Goal: Information Seeking & Learning: Learn about a topic

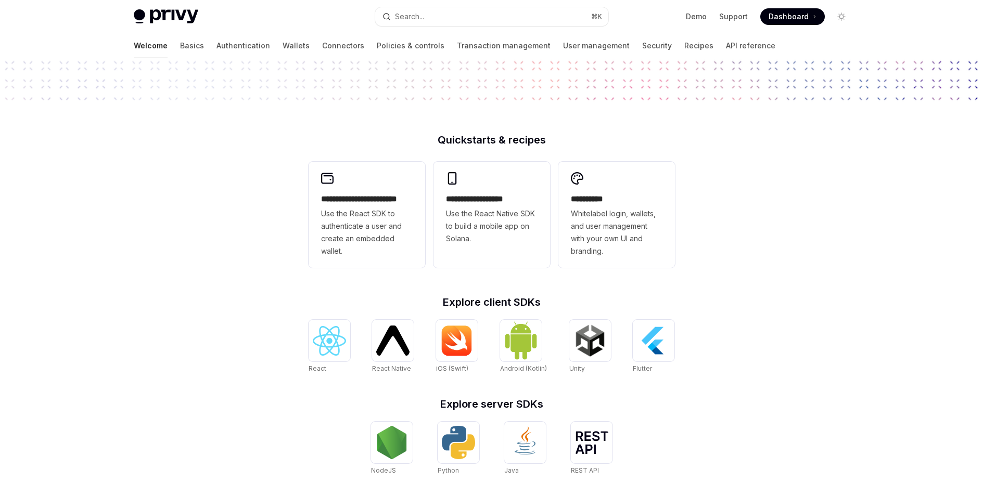
scroll to position [193, 0]
click at [495, 211] on span "Use the React Native SDK to build a mobile app on Solana." at bounding box center [492, 226] width 92 height 37
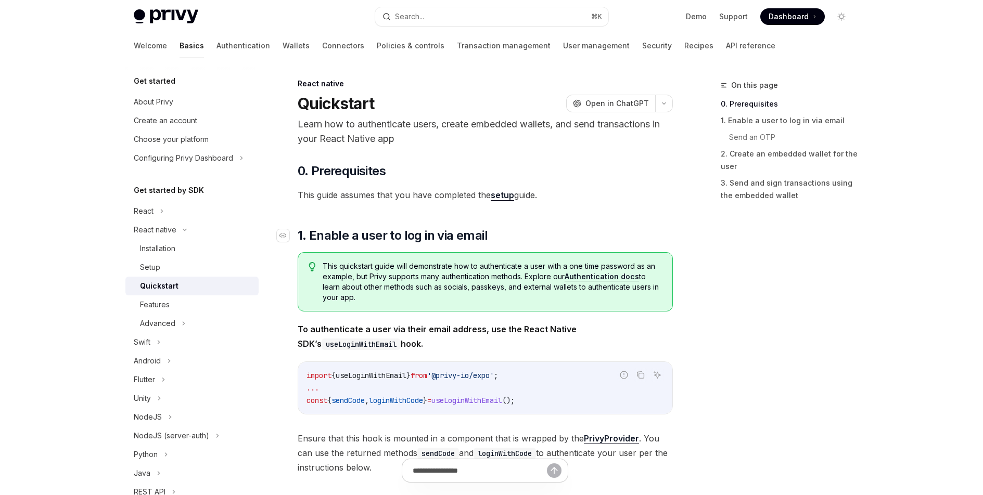
scroll to position [2, 0]
click at [499, 198] on link "setup" at bounding box center [502, 194] width 23 height 11
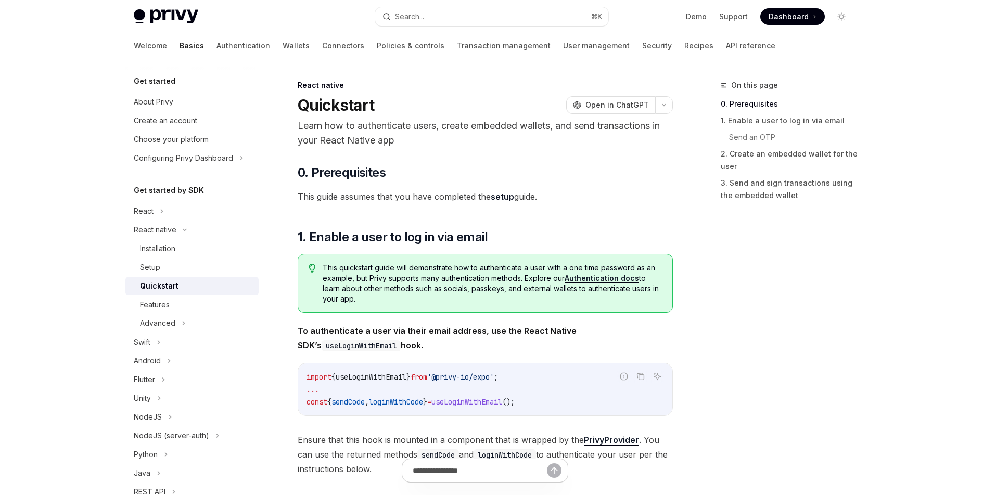
scroll to position [2, 0]
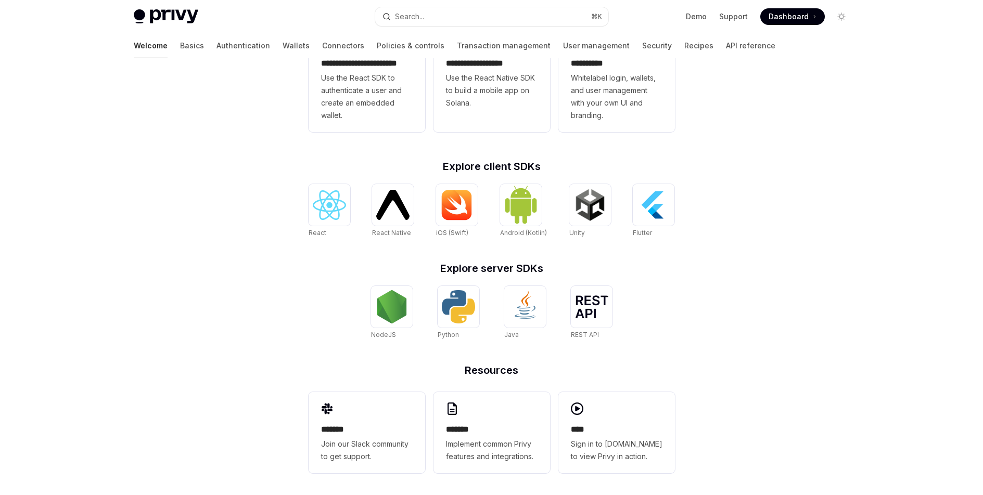
scroll to position [332, 0]
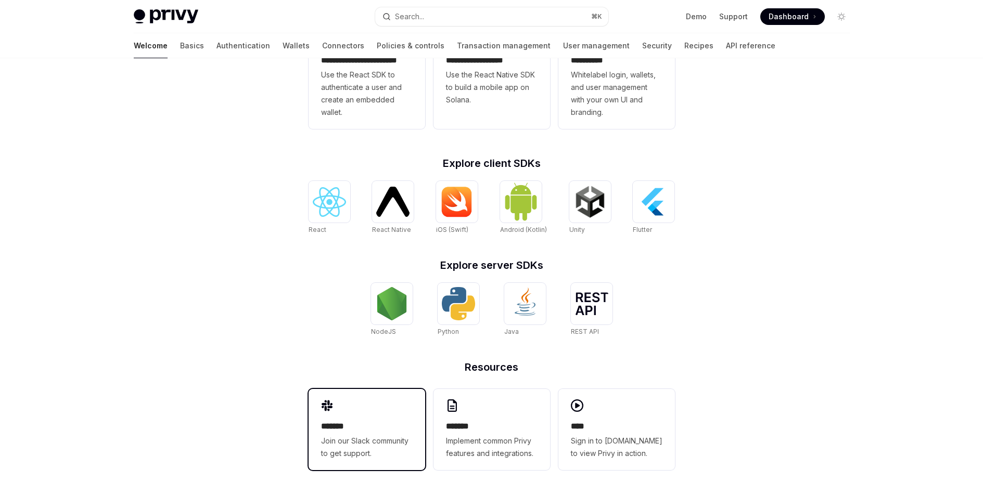
click at [341, 433] on div "******* Join our Slack community to get support." at bounding box center [367, 440] width 92 height 40
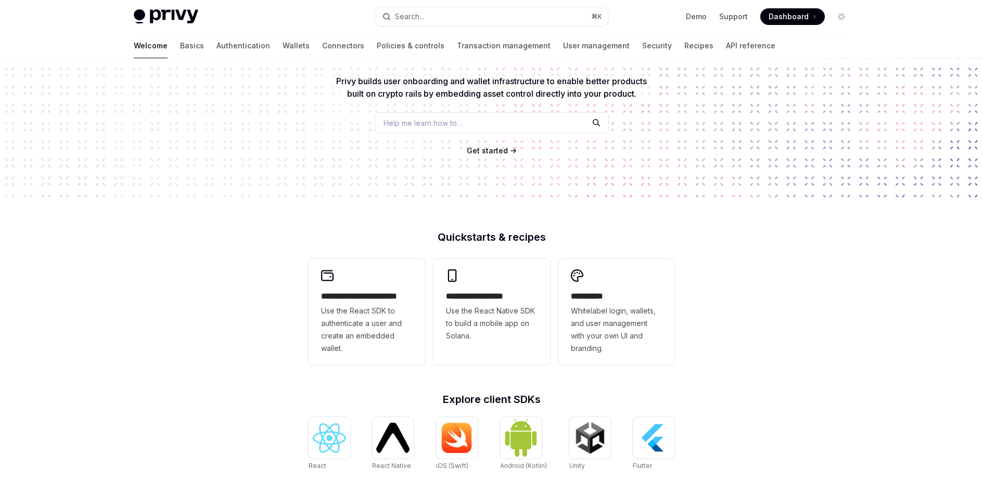
scroll to position [97, 0]
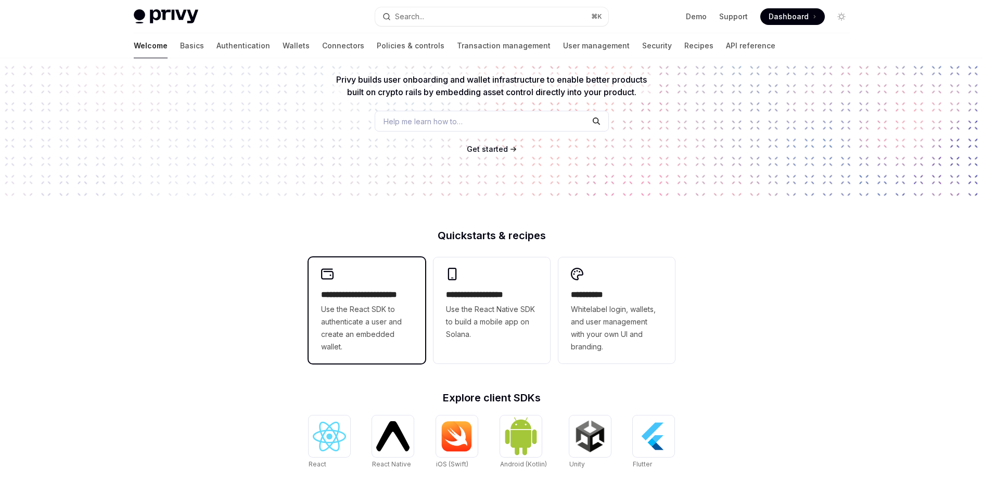
click at [374, 296] on h2 "**********" at bounding box center [367, 295] width 92 height 12
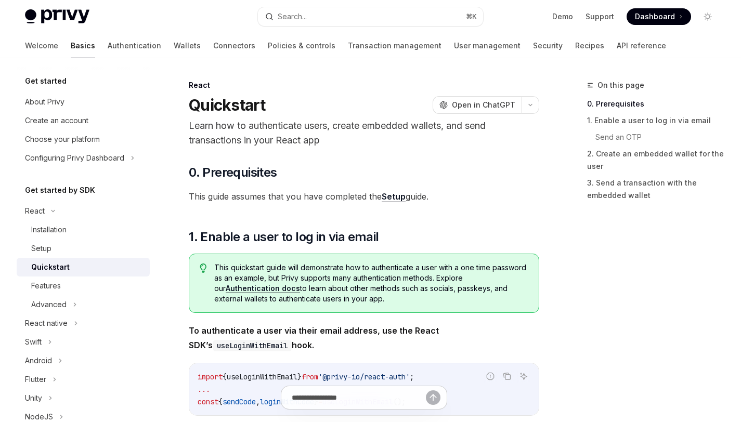
click at [457, 199] on span "This guide assumes that you have completed the Setup guide." at bounding box center [364, 196] width 351 height 15
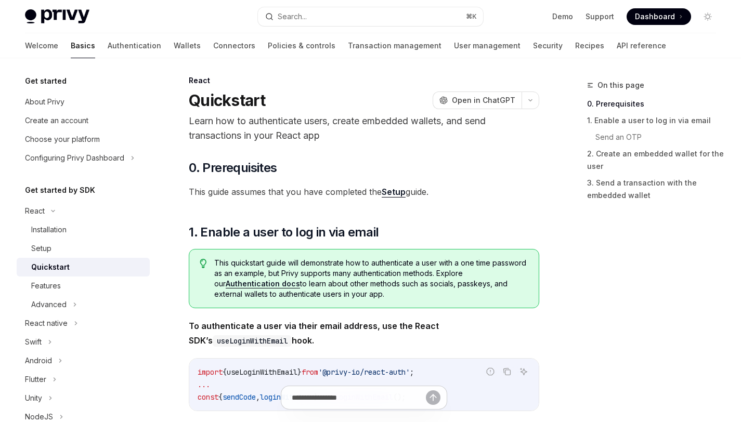
scroll to position [5, 0]
click at [390, 189] on link "Setup" at bounding box center [394, 191] width 24 height 11
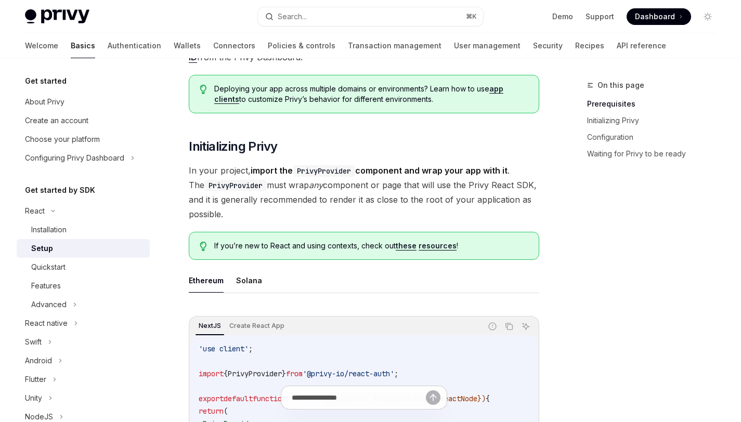
scroll to position [130, 0]
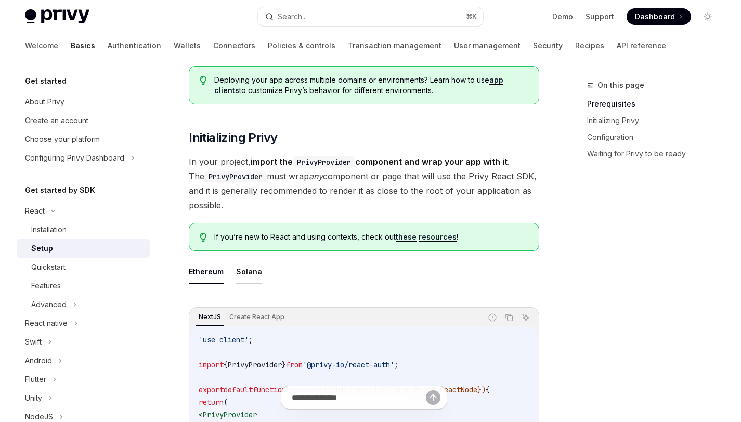
click at [254, 273] on button "Solana" at bounding box center [249, 272] width 26 height 24
click at [345, 210] on span "In your project, import the PrivyProvider component and wrap your app with it .…" at bounding box center [364, 184] width 351 height 58
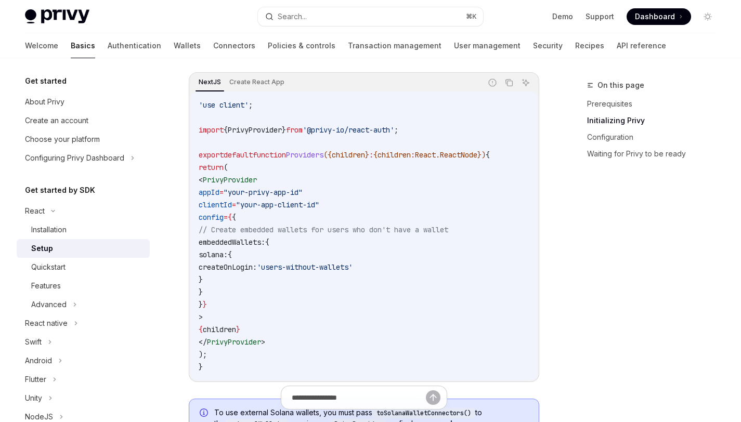
scroll to position [366, 0]
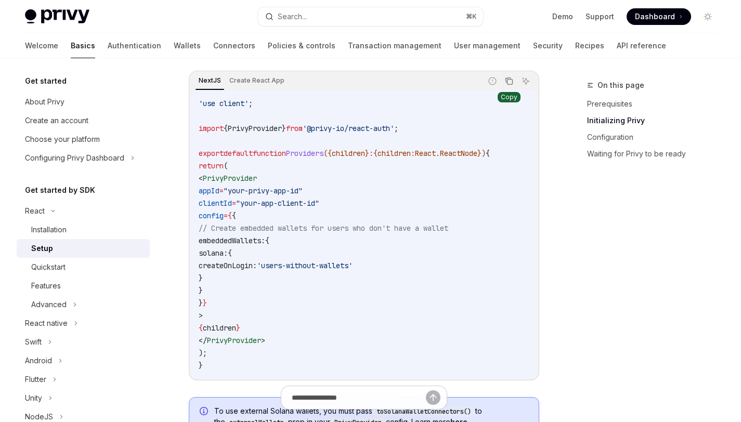
click at [511, 79] on icon "Copy the contents from the code block" at bounding box center [509, 81] width 8 height 8
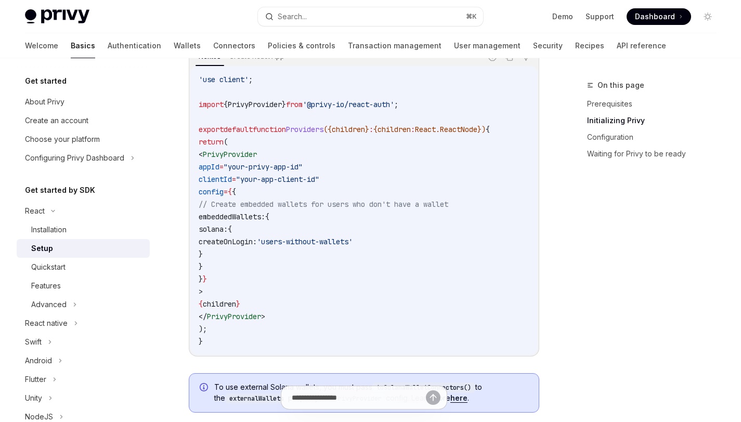
scroll to position [390, 0]
drag, startPoint x: 239, startPoint y: 266, endPoint x: 234, endPoint y: 223, distance: 43.5
click at [234, 223] on code "'use client' ; import { PrivyProvider } from '@privy-io/react-auth' ; export de…" at bounding box center [364, 211] width 331 height 275
copy code "embeddedWallets: { solana: { createOnLogin: 'users-without-wallets' } }"
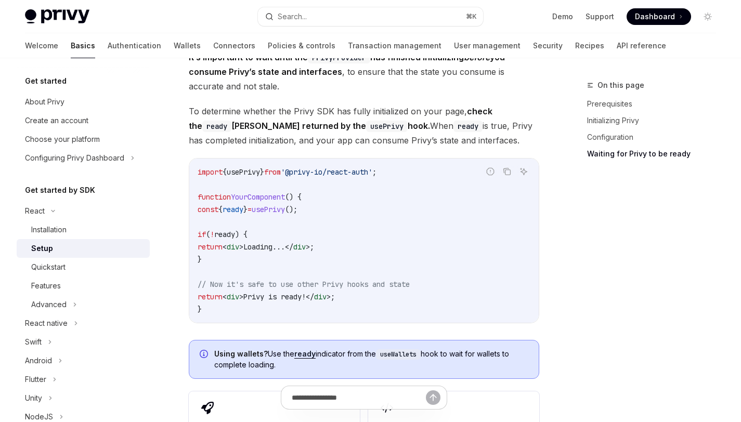
scroll to position [1053, 0]
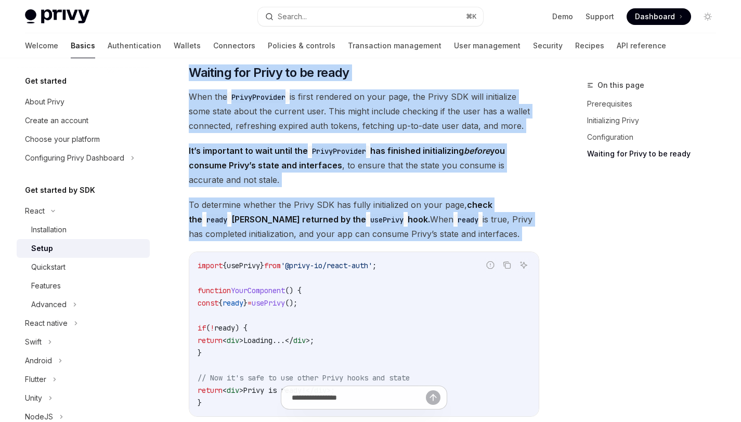
drag, startPoint x: 189, startPoint y: 68, endPoint x: 503, endPoint y: 254, distance: 365.6
click at [383, 160] on span "It’s important to wait until the PrivyProvider has finished initializing before…" at bounding box center [364, 166] width 351 height 44
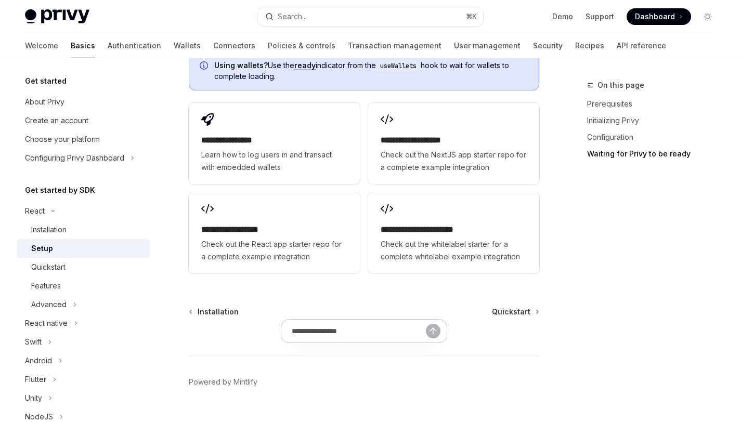
scroll to position [1227, 0]
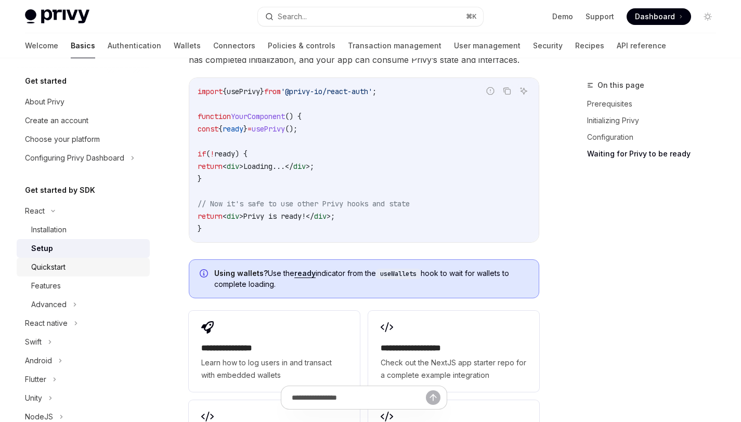
click at [97, 267] on div "Quickstart" at bounding box center [87, 267] width 112 height 12
type textarea "*"
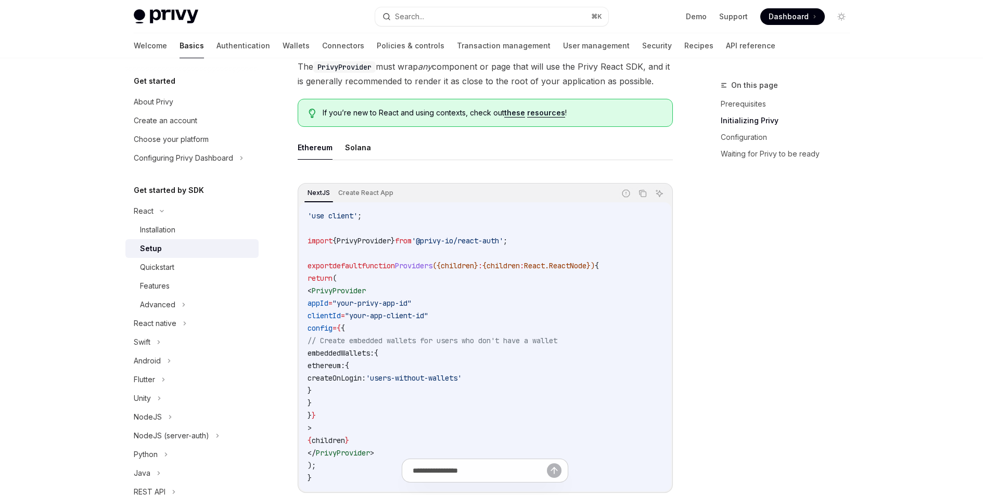
scroll to position [237, 0]
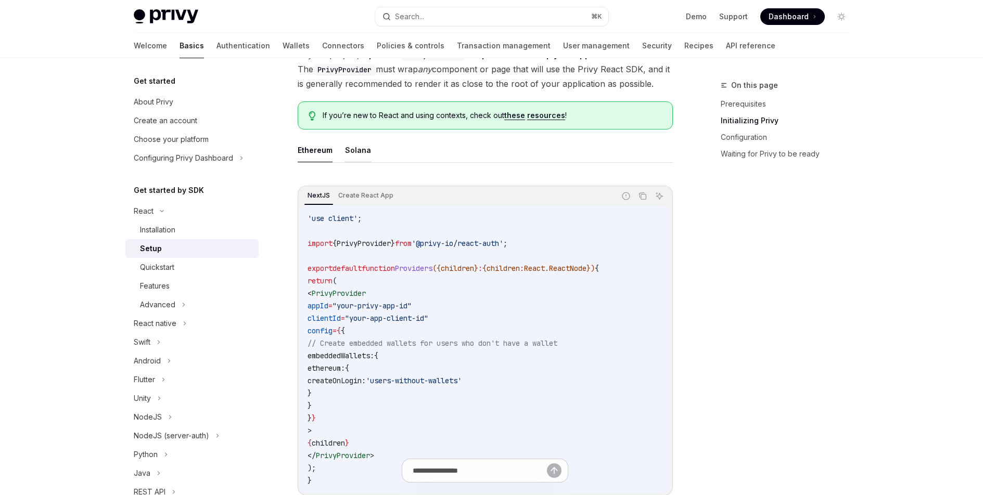
click at [355, 153] on button "Solana" at bounding box center [358, 150] width 26 height 24
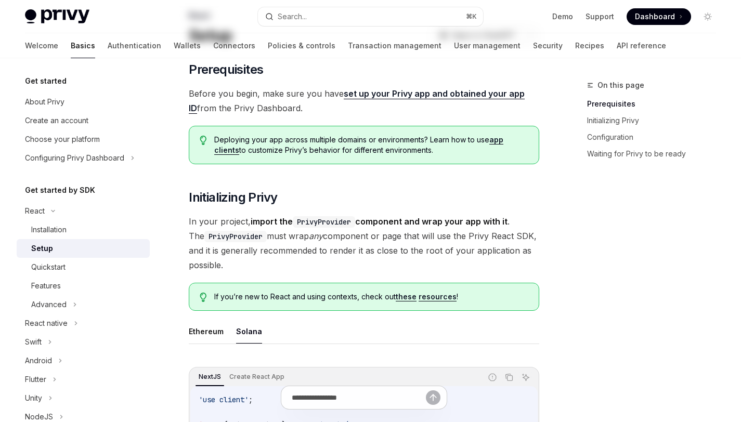
scroll to position [19, 0]
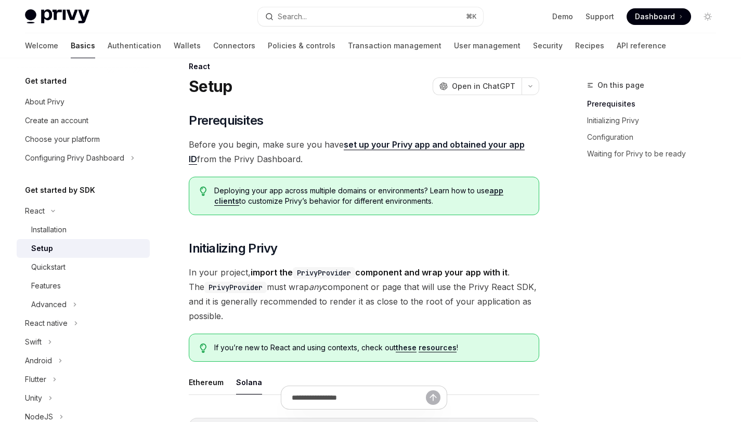
click at [430, 144] on link "set up your Privy app and obtained your app ID" at bounding box center [357, 151] width 336 height 25
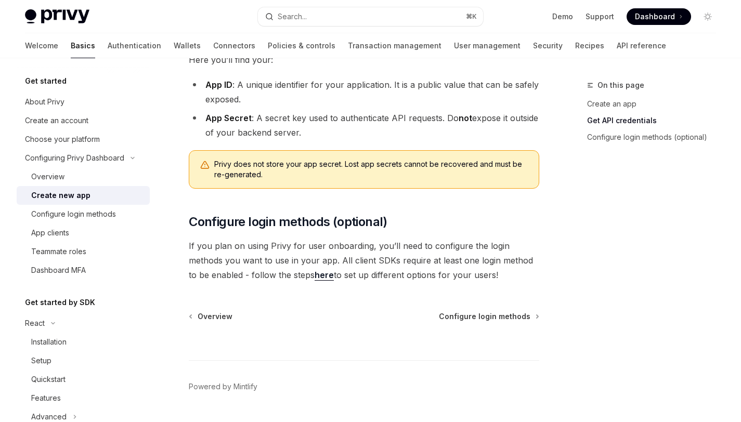
scroll to position [315, 0]
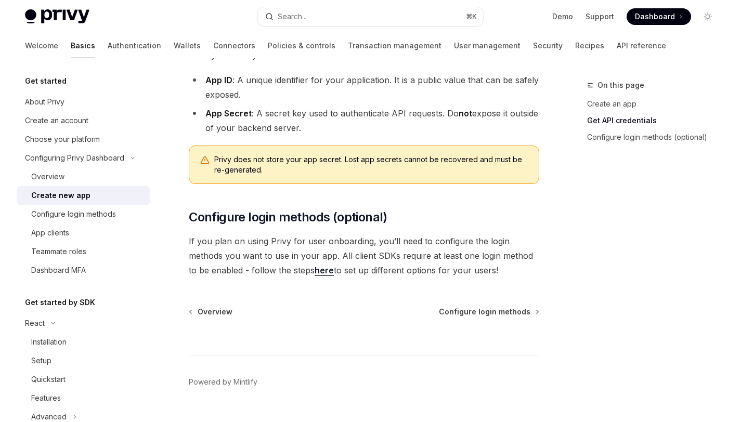
click at [315, 272] on link "here" at bounding box center [324, 270] width 19 height 11
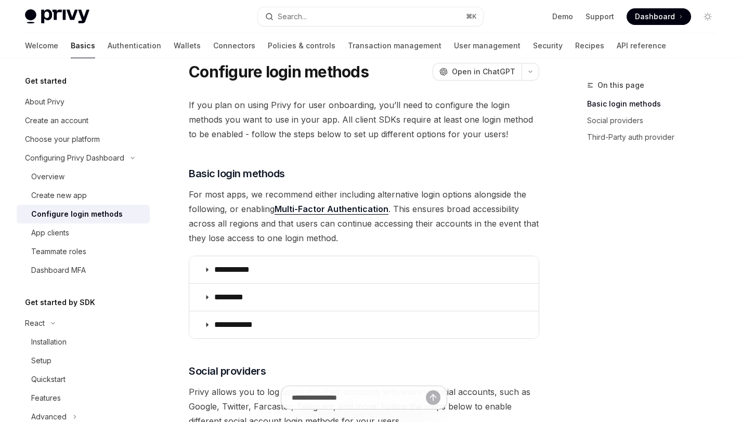
scroll to position [35, 0]
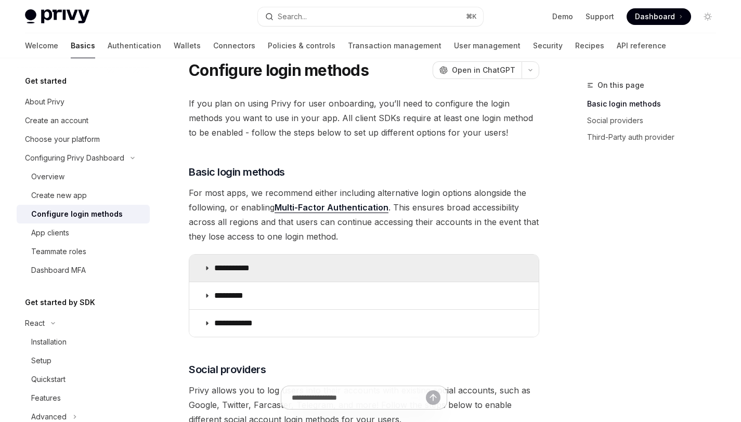
click at [247, 265] on p "**********" at bounding box center [235, 268] width 43 height 10
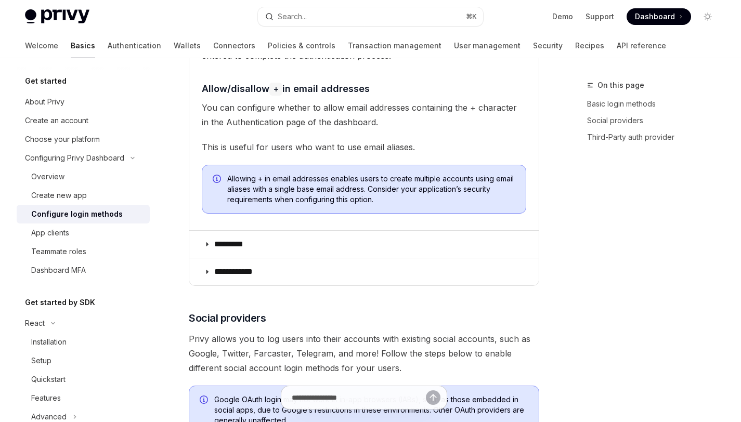
scroll to position [469, 0]
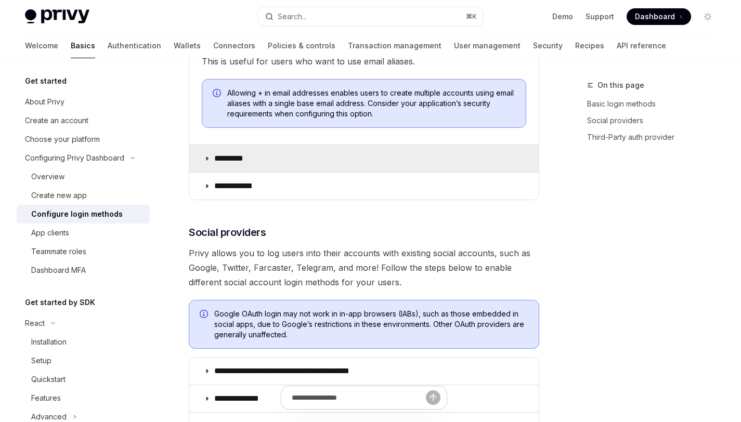
click at [264, 162] on summary "*********" at bounding box center [364, 158] width 350 height 27
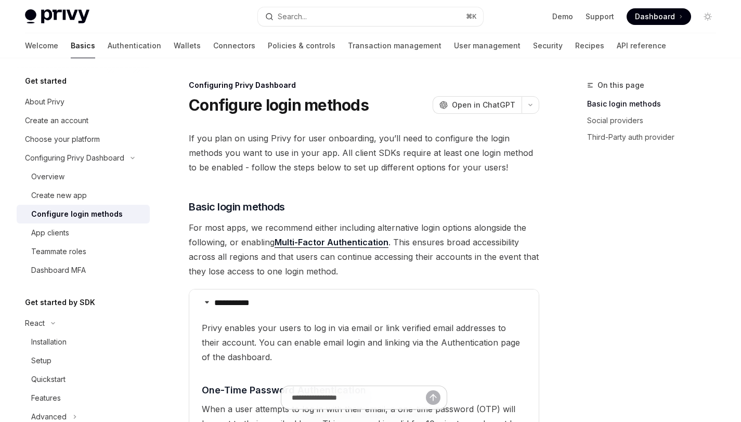
click at [659, 16] on span "Dashboard" at bounding box center [655, 16] width 40 height 10
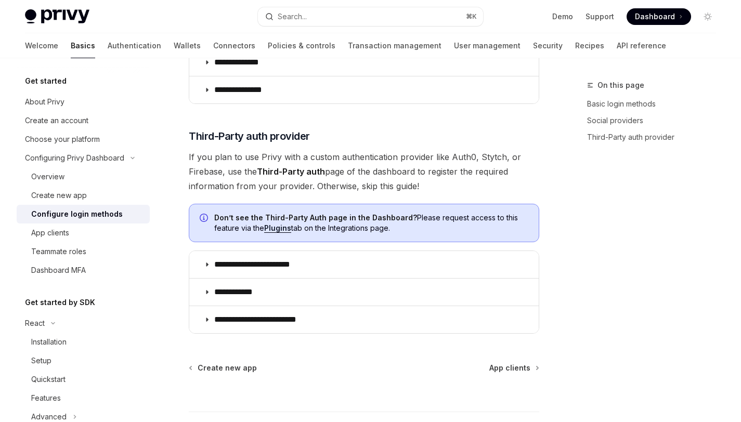
scroll to position [1264, 0]
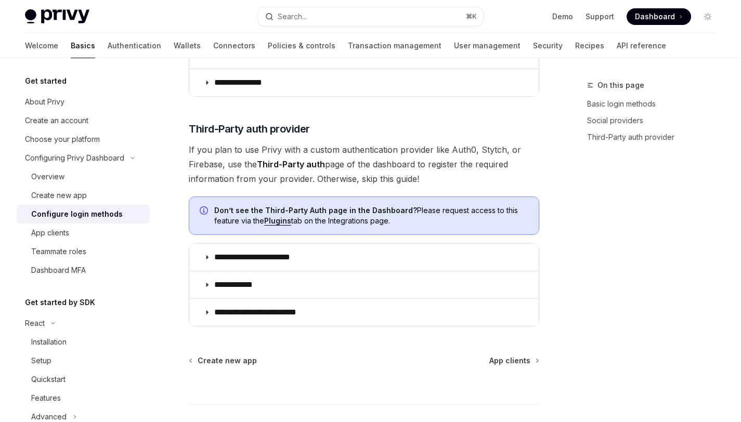
click at [459, 143] on span "If you plan to use Privy with a custom authentication provider like Auth0, Styt…" at bounding box center [364, 165] width 351 height 44
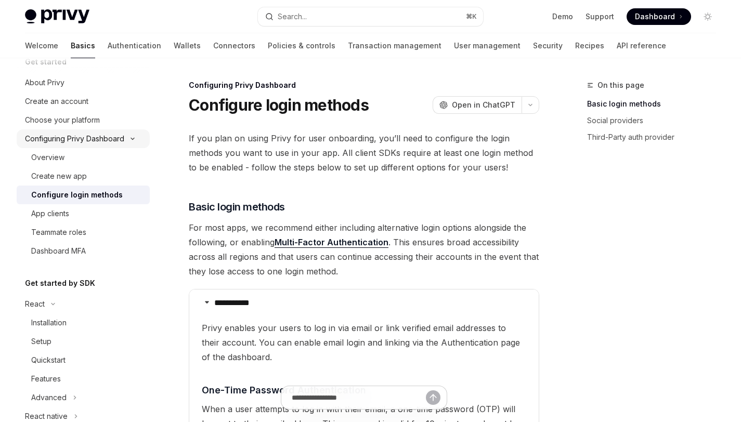
scroll to position [0, 0]
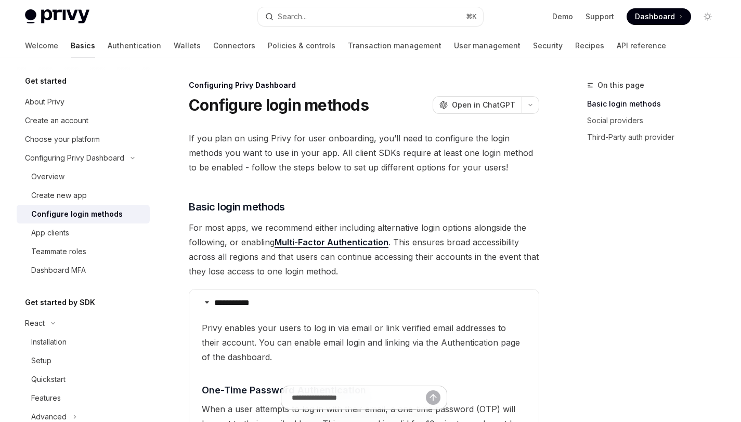
click at [63, 79] on h5 "Get started" at bounding box center [46, 81] width 42 height 12
click at [69, 187] on link "Create new app" at bounding box center [83, 195] width 133 height 19
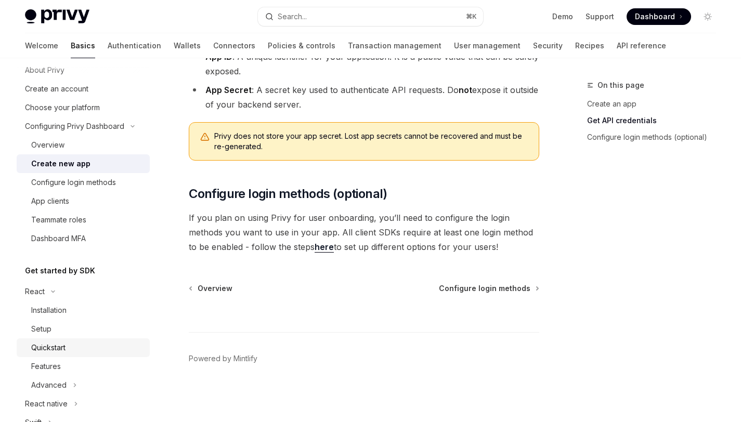
scroll to position [78, 0]
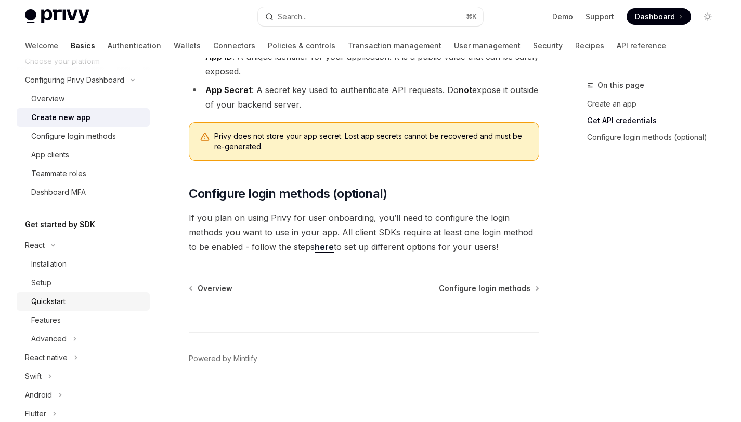
click at [60, 306] on div "Quickstart" at bounding box center [48, 302] width 34 height 12
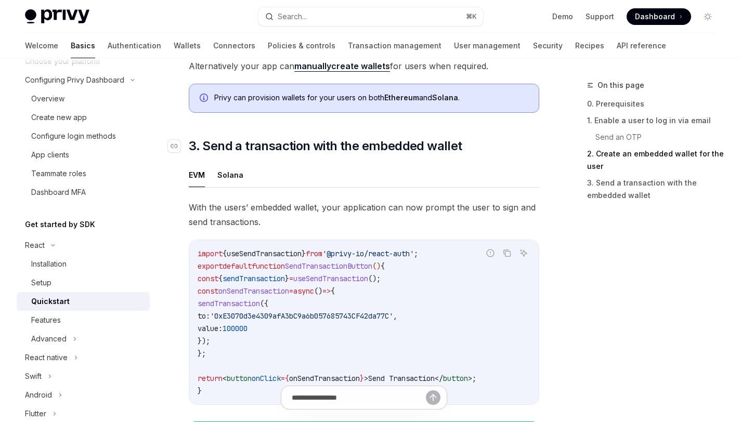
scroll to position [852, 0]
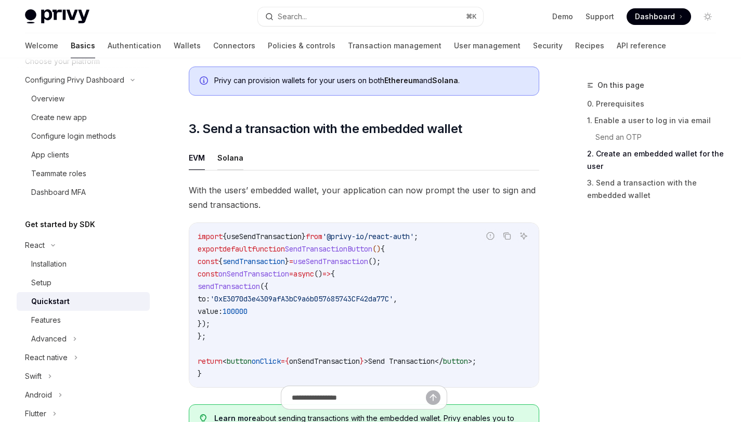
click at [233, 163] on button "Solana" at bounding box center [230, 158] width 26 height 24
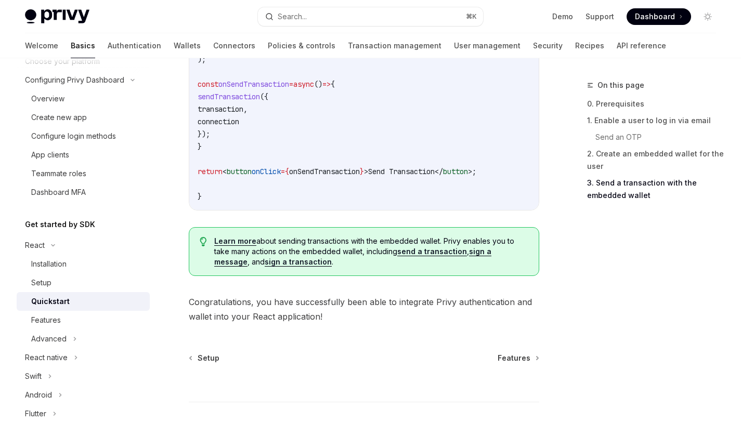
scroll to position [1283, 0]
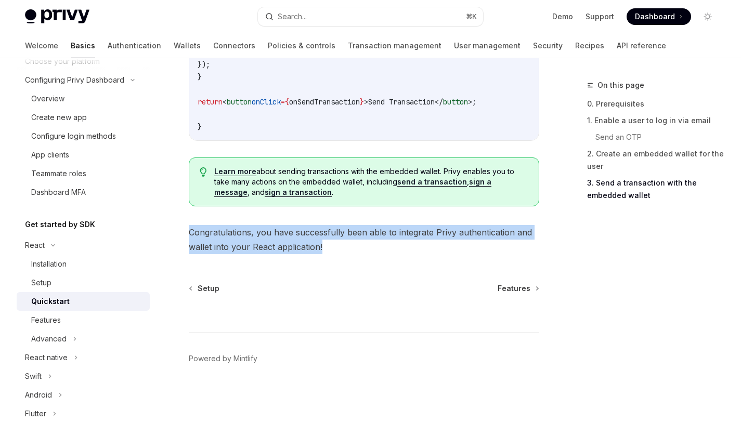
drag, startPoint x: 326, startPoint y: 249, endPoint x: 199, endPoint y: 219, distance: 130.0
click at [65, 316] on div "Features" at bounding box center [87, 320] width 112 height 12
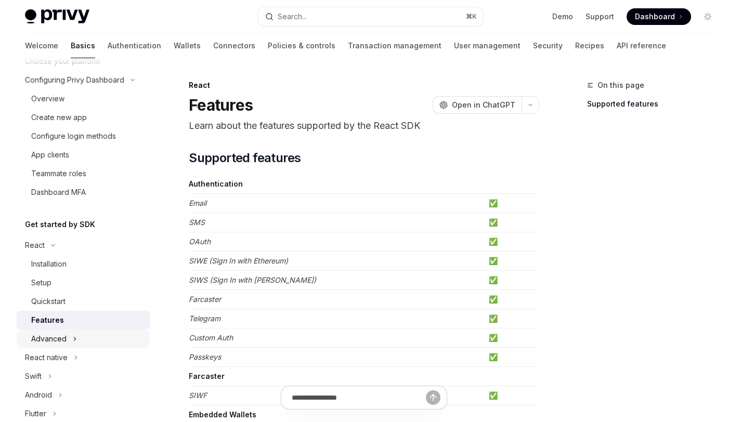
click at [65, 340] on div "Advanced" at bounding box center [48, 339] width 35 height 12
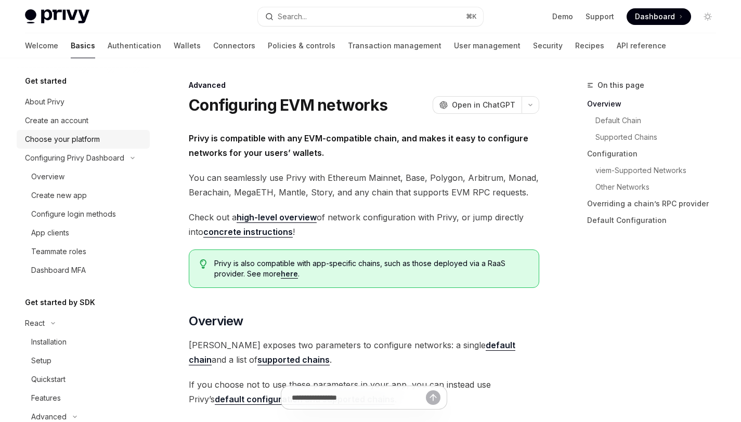
click at [82, 141] on div "Choose your platform" at bounding box center [62, 139] width 75 height 12
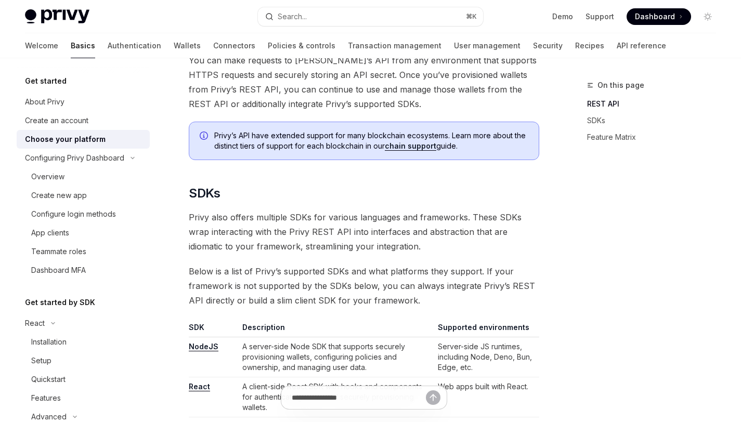
scroll to position [463, 0]
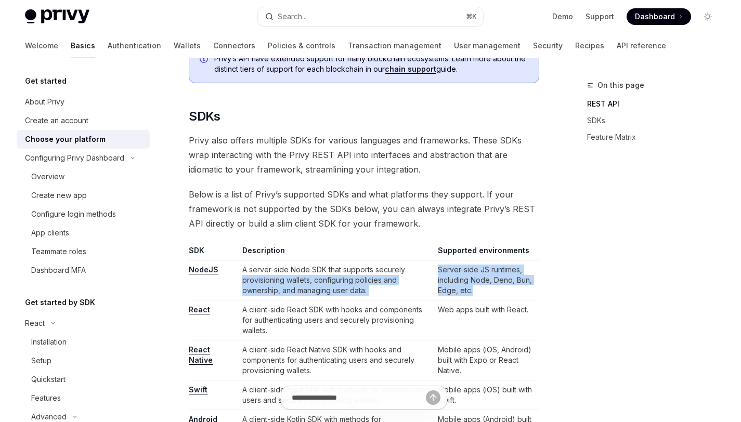
drag, startPoint x: 415, startPoint y: 270, endPoint x: 495, endPoint y: 288, distance: 82.2
click at [495, 288] on tr "NodeJS A server-side Node SDK that supports securely provisioning wallets, conf…" at bounding box center [364, 281] width 351 height 40
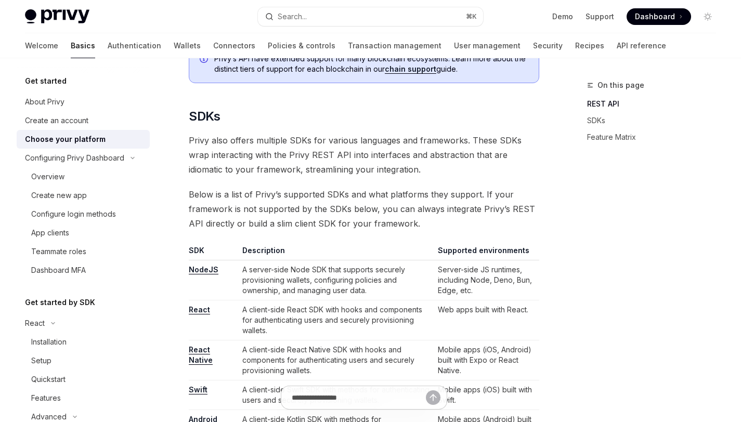
click at [501, 287] on td "Server-side JS runtimes, including Node, Deno, Bun, Edge, etc." at bounding box center [487, 281] width 106 height 40
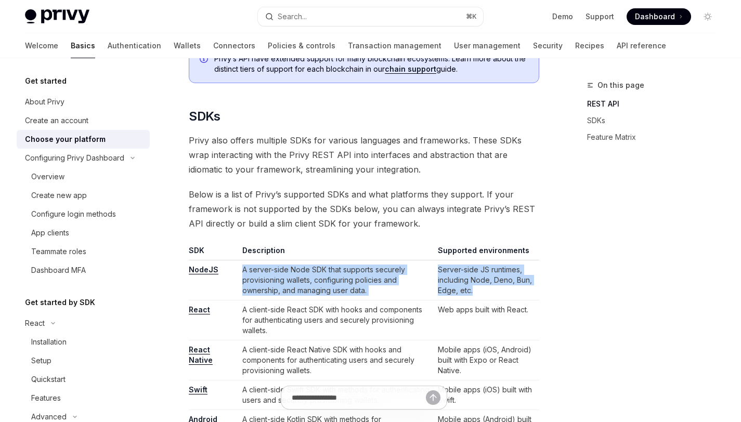
drag, startPoint x: 456, startPoint y: 281, endPoint x: 233, endPoint y: 267, distance: 223.6
click at [233, 267] on tr "NodeJS A server-side Node SDK that supports securely provisioning wallets, conf…" at bounding box center [364, 281] width 351 height 40
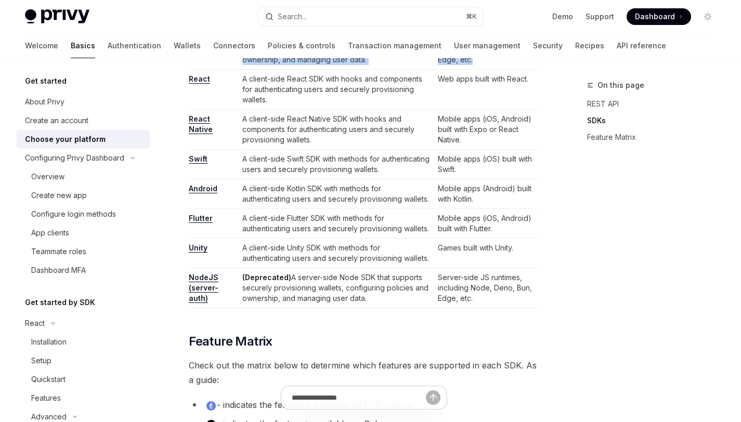
scroll to position [695, 0]
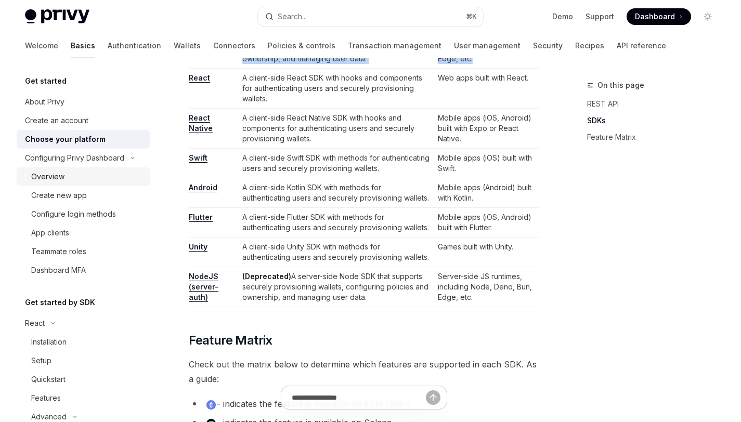
click at [95, 171] on div "Overview" at bounding box center [87, 177] width 112 height 12
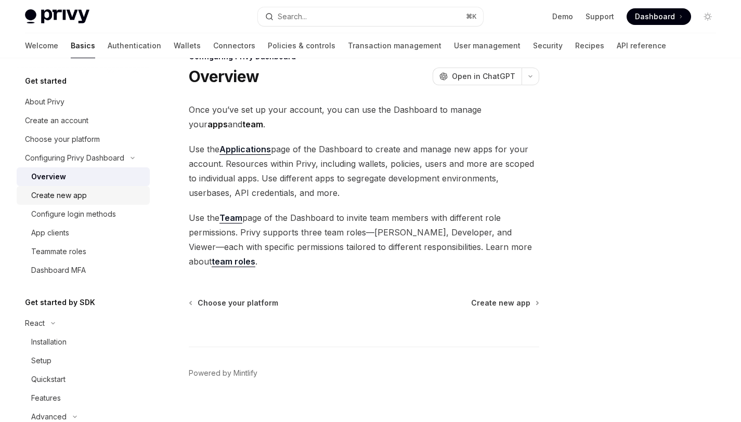
click at [95, 202] on link "Create new app" at bounding box center [83, 195] width 133 height 19
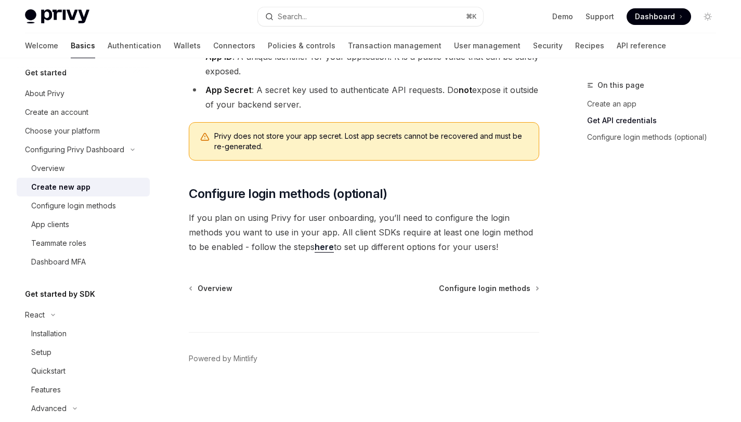
scroll to position [19, 0]
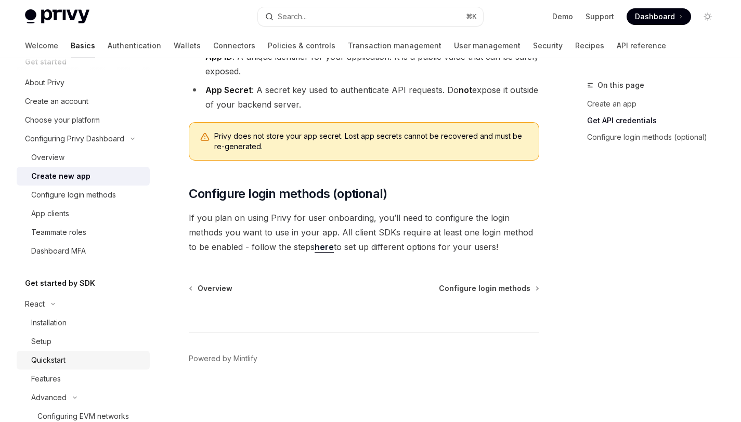
click at [45, 356] on div "Quickstart" at bounding box center [48, 360] width 34 height 12
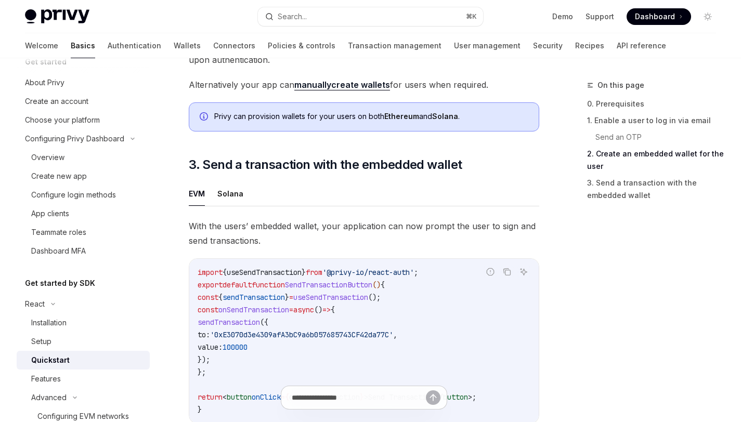
scroll to position [869, 0]
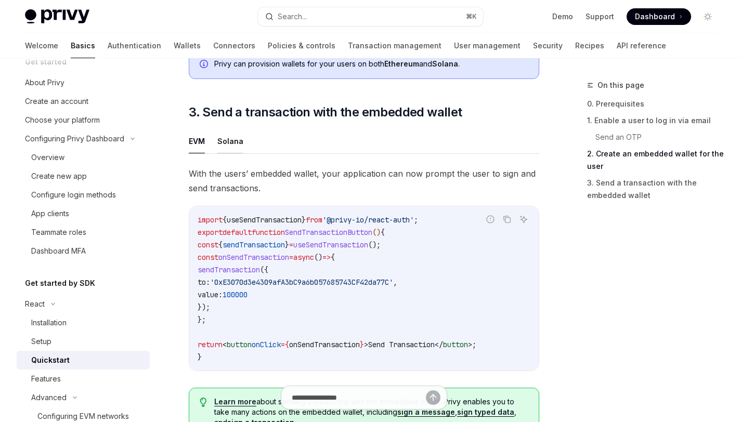
click at [234, 142] on button "Solana" at bounding box center [230, 141] width 26 height 24
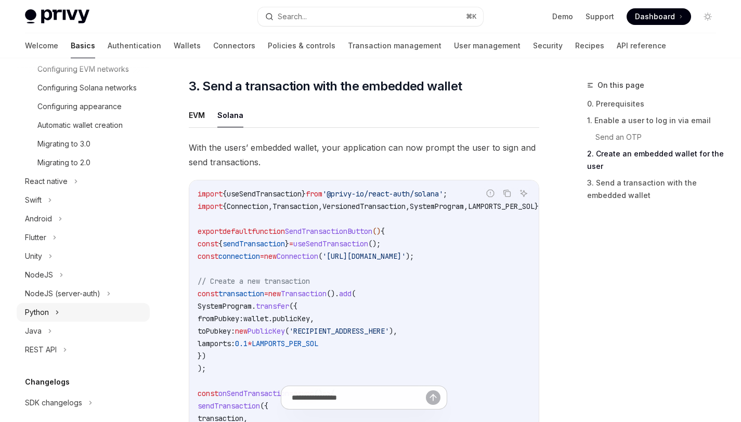
scroll to position [895, 0]
click at [379, 93] on span "3. Send a transaction with the embedded wallet" at bounding box center [325, 86] width 273 height 17
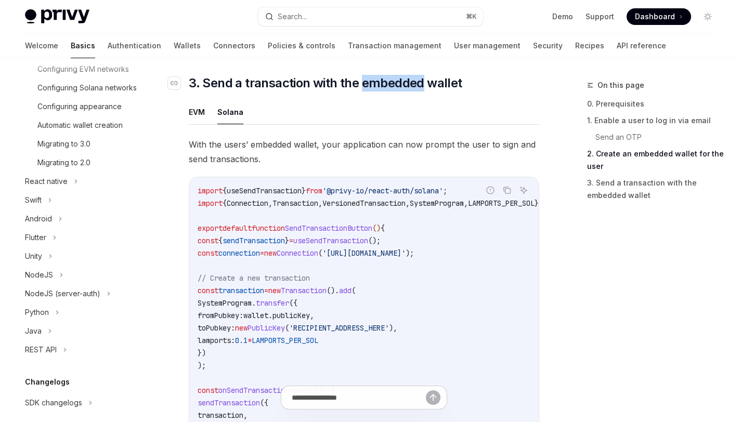
click at [379, 92] on span "3. Send a transaction with the embedded wallet" at bounding box center [325, 83] width 273 height 17
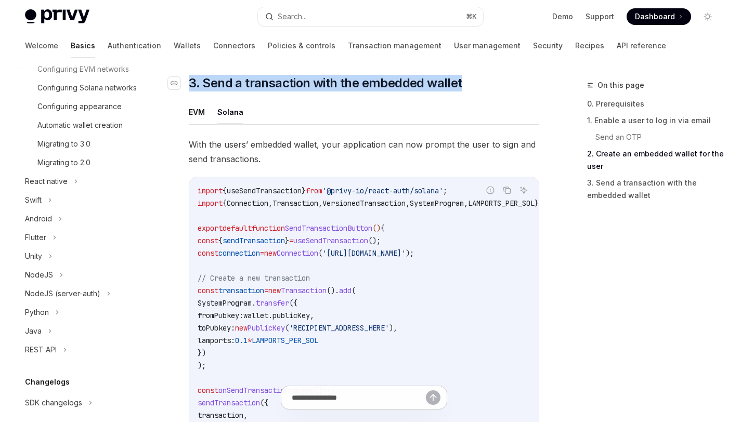
click at [379, 92] on span "3. Send a transaction with the embedded wallet" at bounding box center [325, 83] width 273 height 17
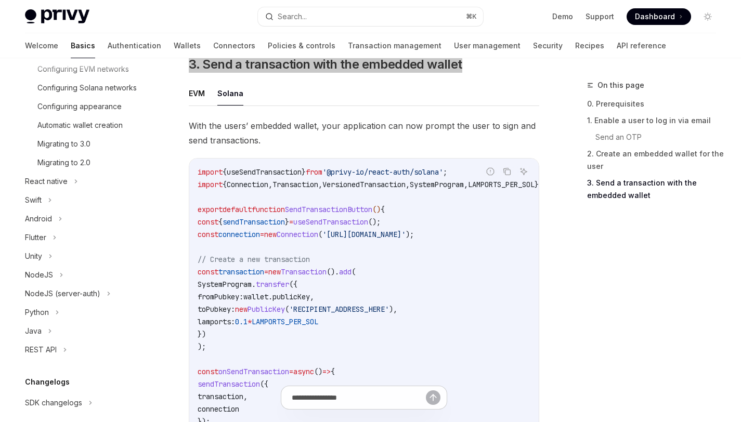
scroll to position [919, 0]
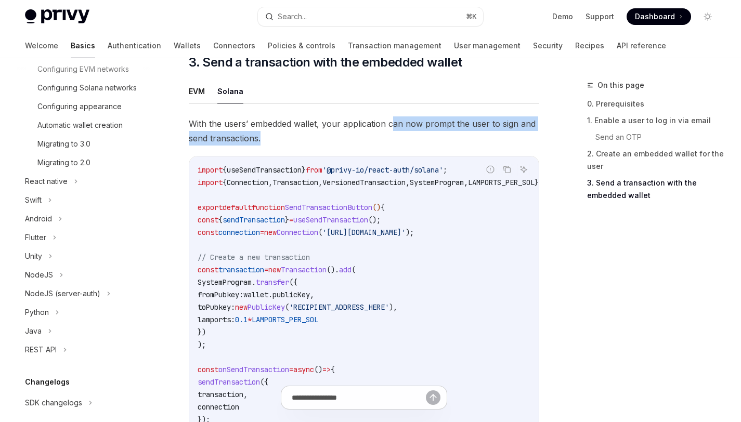
drag, startPoint x: 394, startPoint y: 125, endPoint x: 309, endPoint y: 138, distance: 85.7
click at [309, 138] on span "With the users’ embedded wallet, your application can now prompt the user to si…" at bounding box center [364, 131] width 351 height 29
click at [328, 139] on span "With the users’ embedded wallet, your application can now prompt the user to si…" at bounding box center [364, 131] width 351 height 29
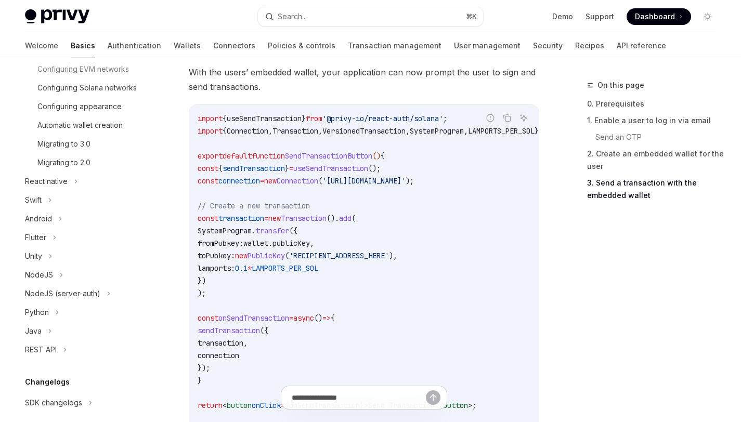
scroll to position [966, 0]
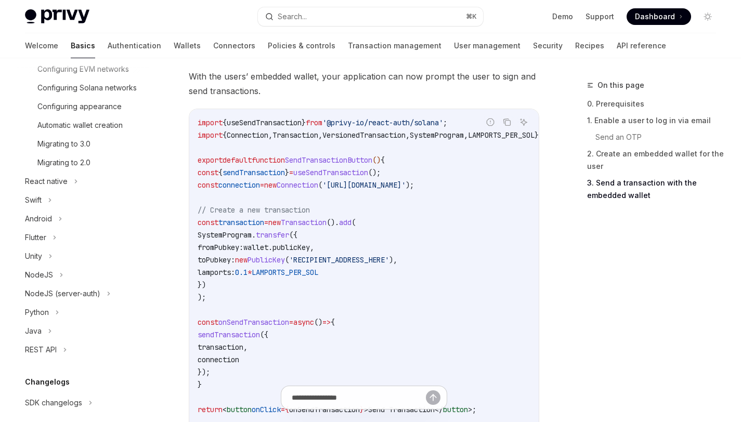
click at [348, 177] on span "useSendTransaction" at bounding box center [330, 172] width 75 height 9
click at [406, 188] on span "'https://api.mainnet-beta.solana.com'" at bounding box center [364, 185] width 83 height 9
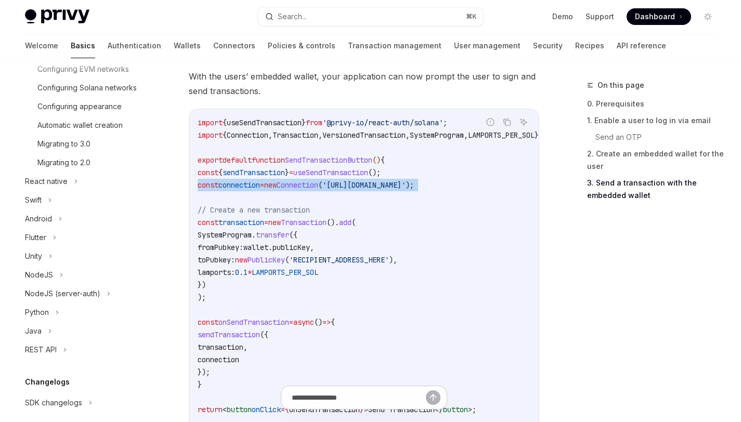
click at [406, 188] on span "'https://api.mainnet-beta.solana.com'" at bounding box center [364, 185] width 83 height 9
click at [406, 209] on code "import { useSendTransaction } from '@privy-io/react-auth/solana' ; import { Con…" at bounding box center [427, 279] width 458 height 325
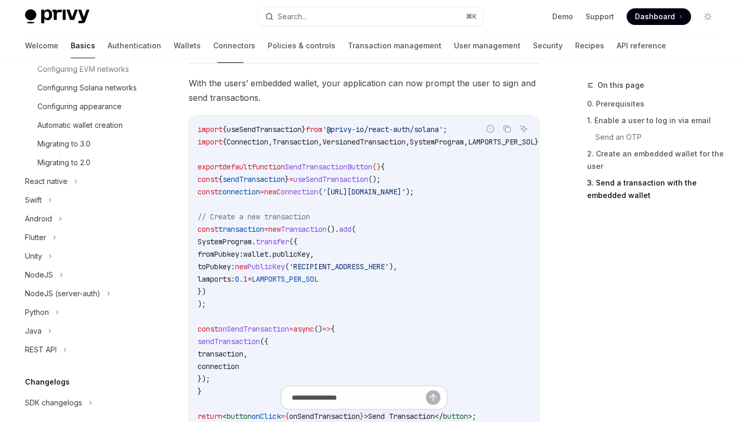
scroll to position [959, 0]
click at [507, 131] on icon "Copy the contents from the code block" at bounding box center [507, 129] width 8 height 8
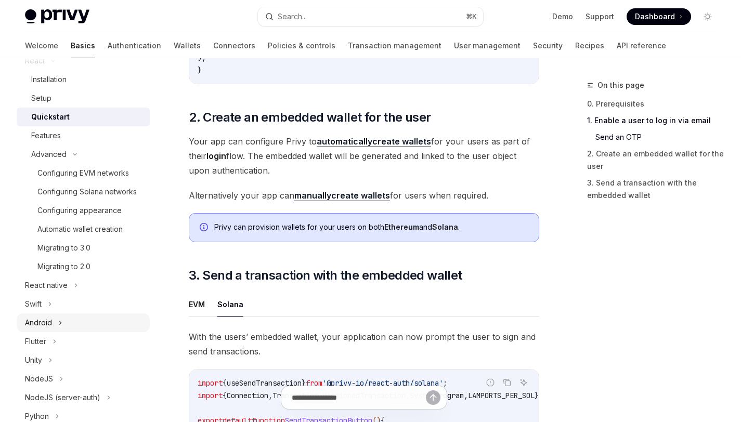
scroll to position [246, 0]
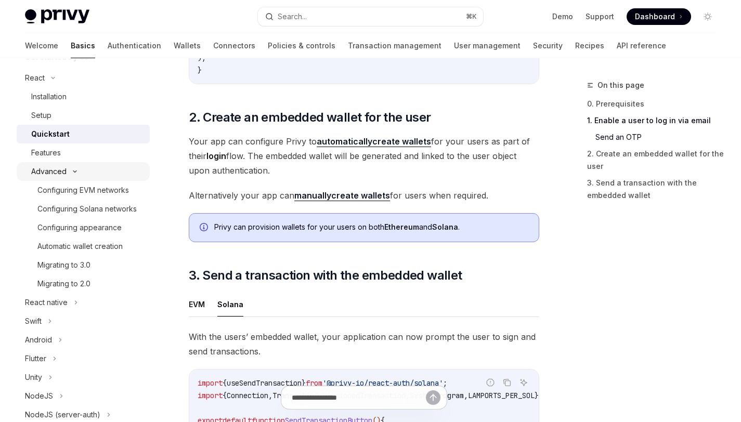
click at [72, 171] on icon at bounding box center [75, 172] width 12 height 4
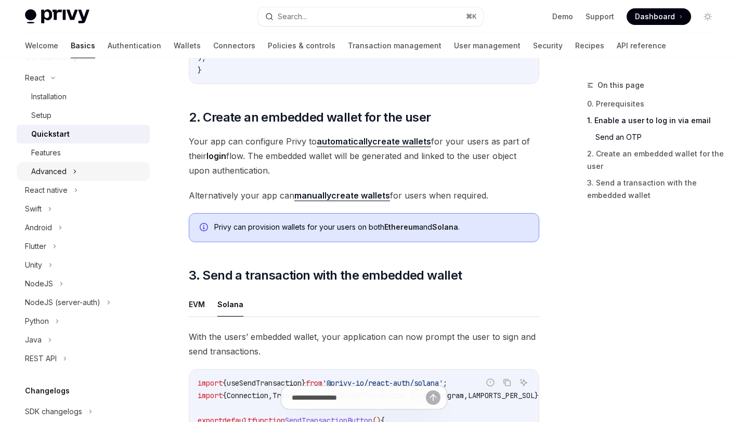
click at [73, 172] on icon at bounding box center [75, 171] width 4 height 12
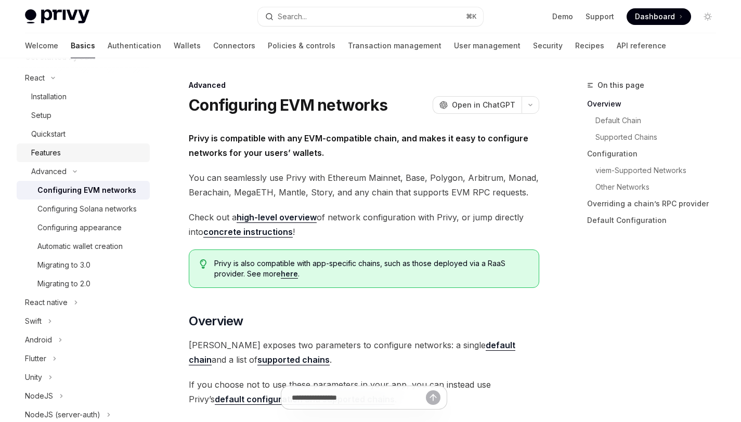
click at [61, 150] on div "Features" at bounding box center [87, 153] width 112 height 12
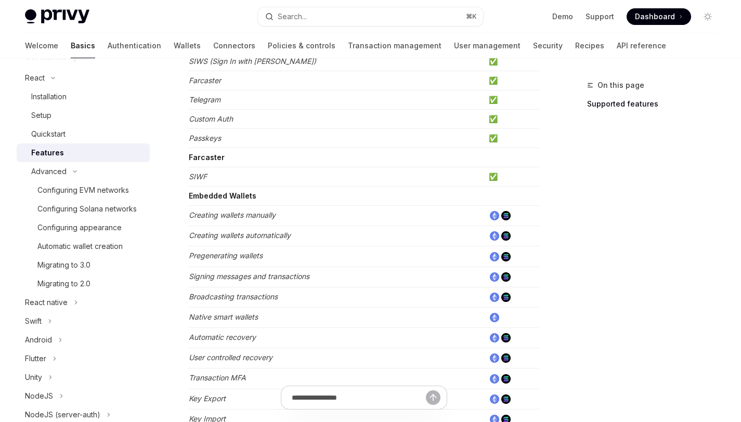
scroll to position [265, 0]
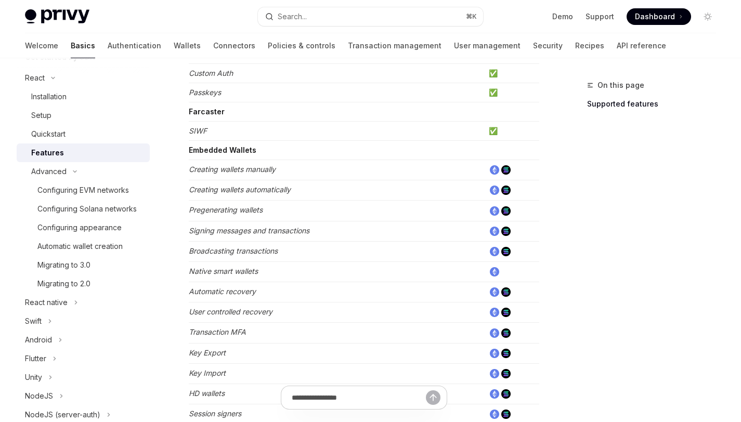
click at [226, 159] on td "Embedded Wallets" at bounding box center [337, 150] width 296 height 19
click at [501, 171] on td at bounding box center [512, 170] width 55 height 20
click at [504, 170] on img at bounding box center [506, 169] width 9 height 9
click at [448, 179] on td "Creating wallets manually" at bounding box center [337, 170] width 296 height 20
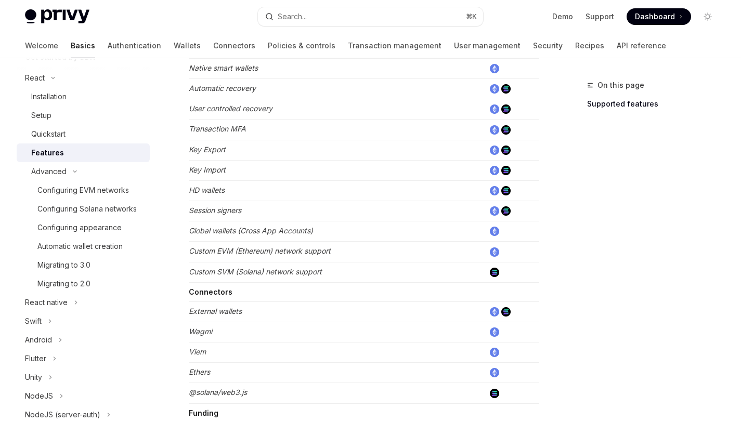
scroll to position [698, 0]
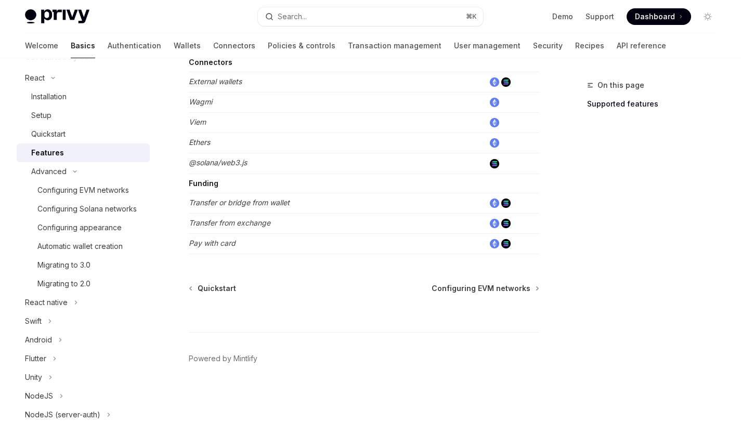
click at [216, 242] on em "Pay with card" at bounding box center [212, 243] width 47 height 9
click at [505, 245] on img at bounding box center [506, 243] width 9 height 9
drag, startPoint x: 510, startPoint y: 243, endPoint x: 469, endPoint y: 227, distance: 44.3
click at [510, 243] on img at bounding box center [506, 243] width 9 height 9
drag, startPoint x: 469, startPoint y: 227, endPoint x: 414, endPoint y: 219, distance: 55.7
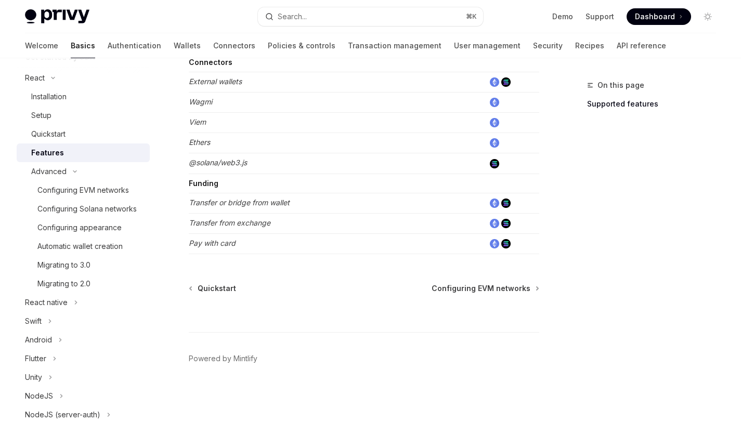
click at [464, 227] on td "Transfer from exchange" at bounding box center [337, 223] width 296 height 20
click at [296, 199] on td "Transfer or bridge from wallet" at bounding box center [337, 203] width 296 height 20
click at [94, 256] on link "Automatic wallet creation" at bounding box center [83, 246] width 133 height 19
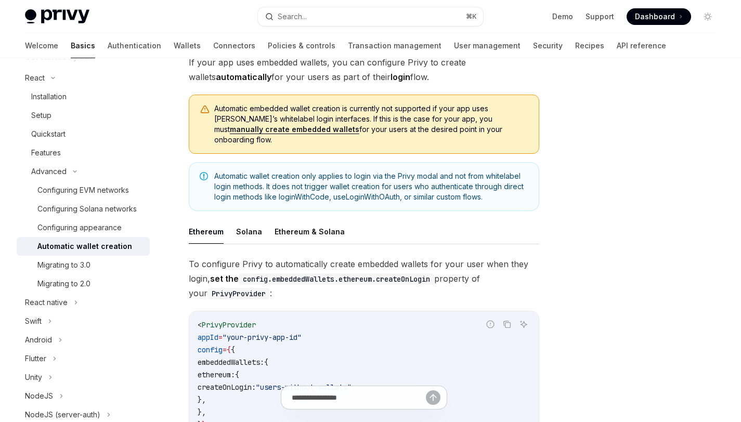
scroll to position [146, 0]
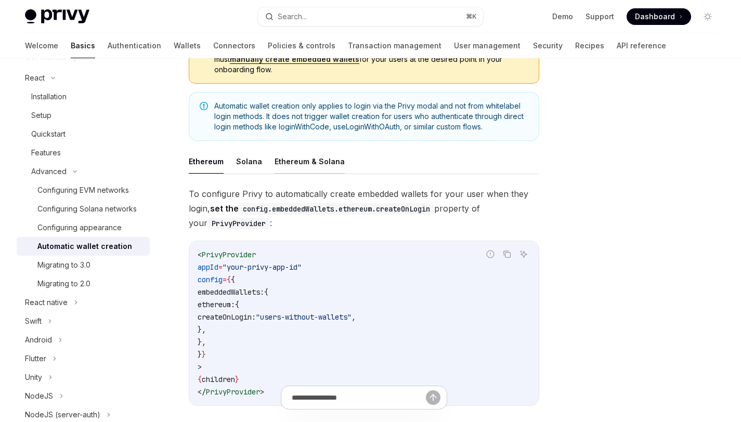
click at [301, 152] on button "Ethereum & Solana" at bounding box center [310, 161] width 70 height 24
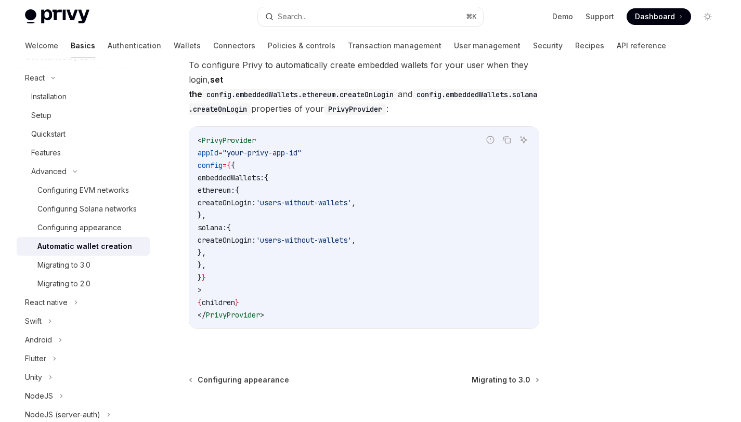
scroll to position [342, 0]
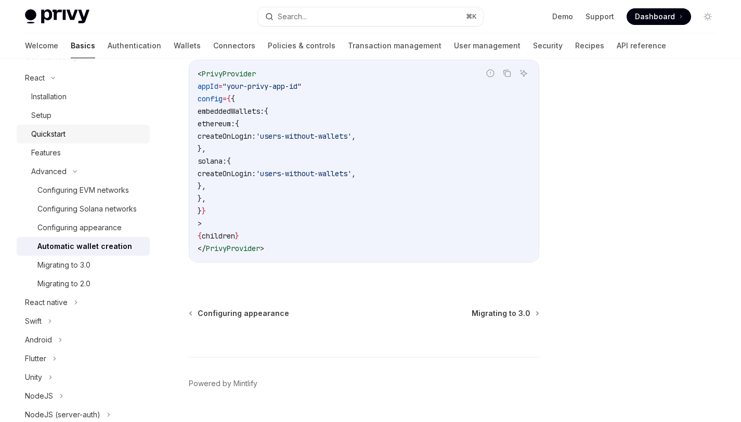
click at [79, 135] on div "Quickstart" at bounding box center [87, 134] width 112 height 12
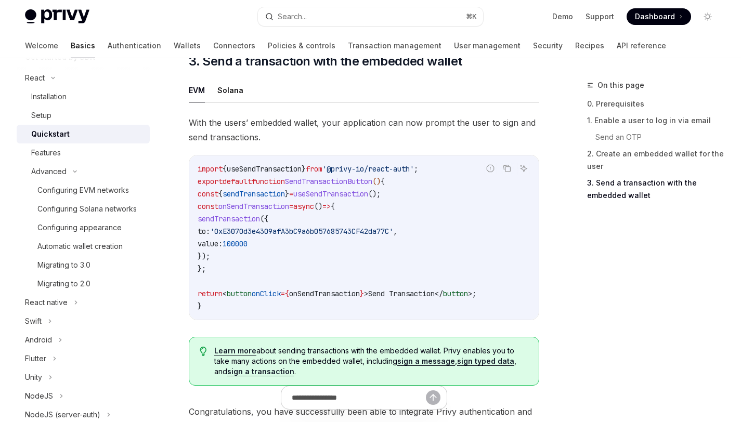
scroll to position [937, 0]
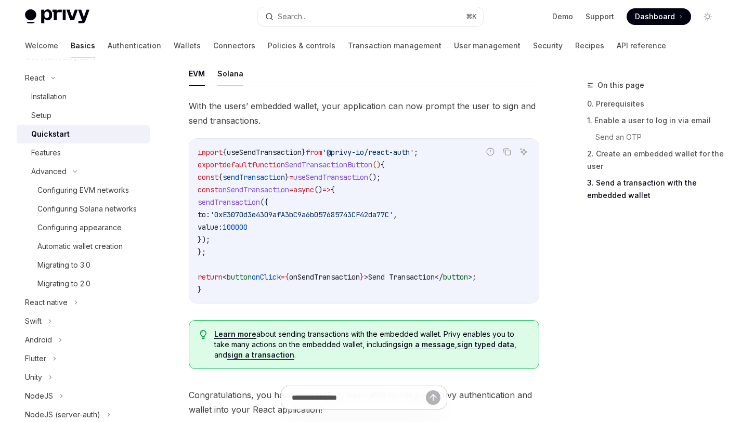
click at [235, 75] on button "Solana" at bounding box center [230, 73] width 26 height 24
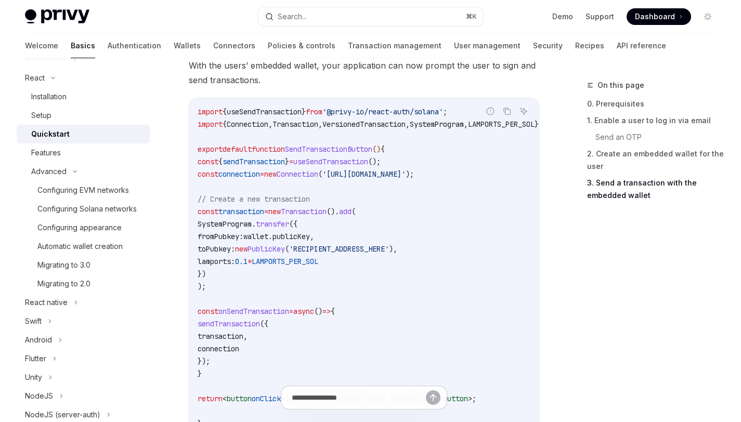
scroll to position [951, 0]
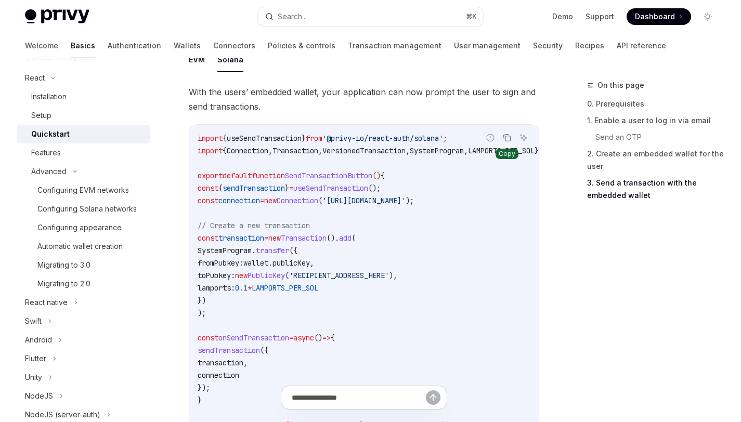
click at [504, 139] on icon "Copy the contents from the code block" at bounding box center [506, 137] width 5 height 5
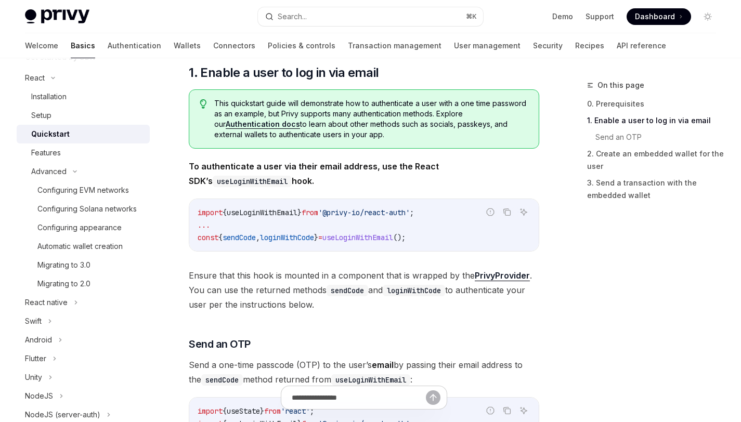
scroll to position [0, 0]
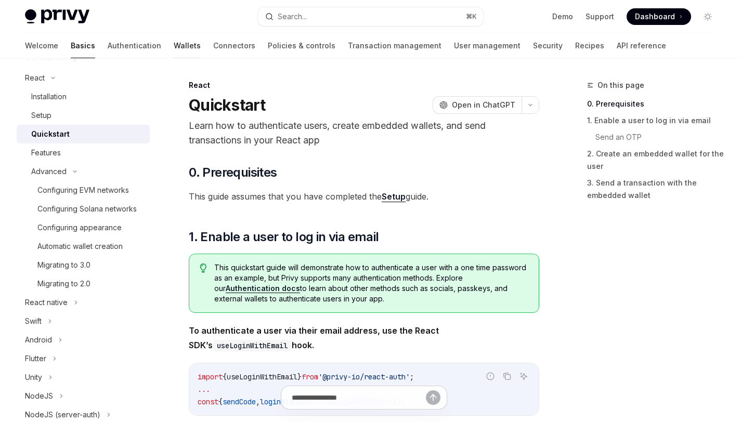
click at [174, 46] on link "Wallets" at bounding box center [187, 45] width 27 height 25
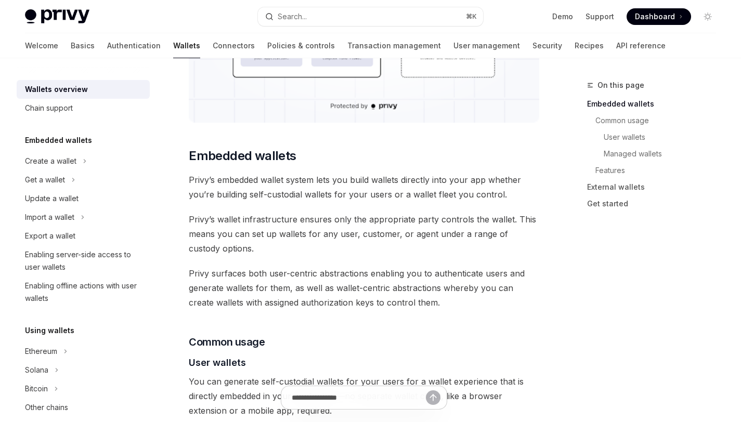
scroll to position [447, 0]
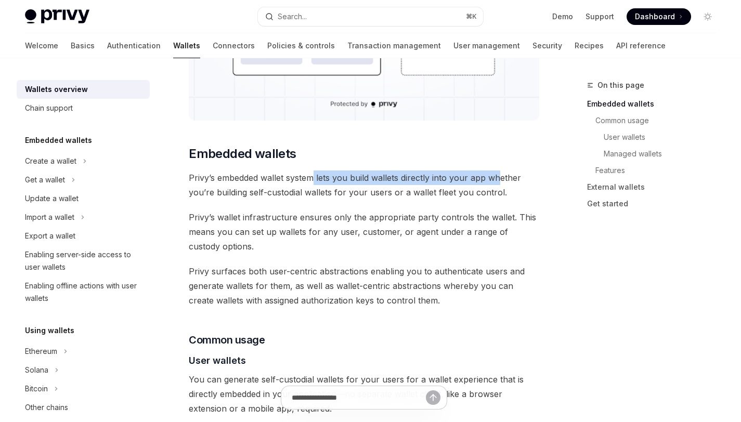
drag, startPoint x: 314, startPoint y: 183, endPoint x: 498, endPoint y: 178, distance: 184.8
click at [498, 178] on span "Privy’s embedded wallet system lets you build wallets directly into your app wh…" at bounding box center [364, 185] width 351 height 29
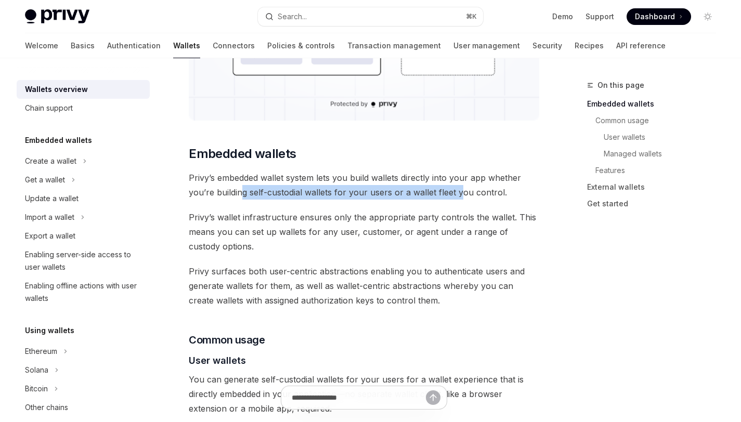
drag, startPoint x: 270, startPoint y: 190, endPoint x: 460, endPoint y: 199, distance: 191.1
click at [460, 199] on span "Privy’s embedded wallet system lets you build wallets directly into your app wh…" at bounding box center [364, 185] width 351 height 29
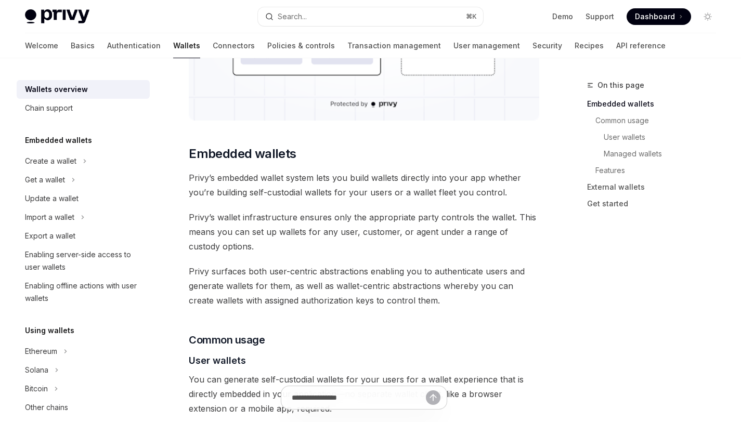
click at [347, 215] on span "Privy’s wallet infrastructure ensures only the appropriate party controls the w…" at bounding box center [364, 232] width 351 height 44
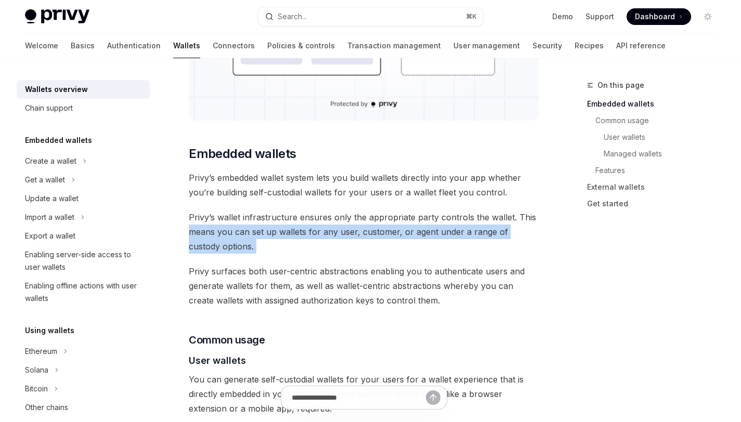
drag, startPoint x: 177, startPoint y: 226, endPoint x: 296, endPoint y: 263, distance: 124.2
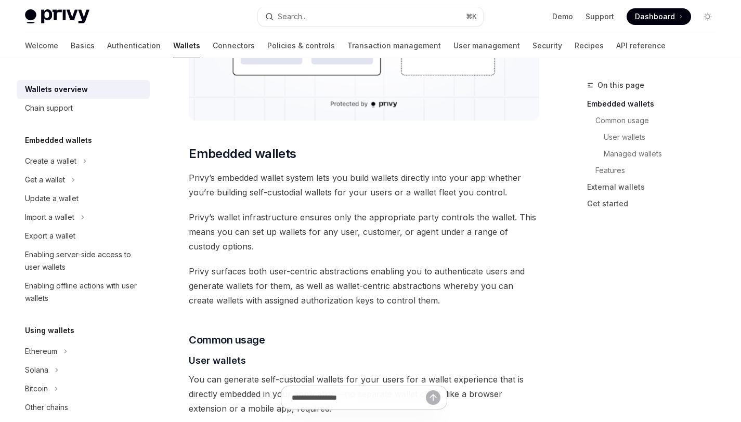
click at [325, 274] on span "Privy surfaces both user-centric abstractions enabling you to authenticate user…" at bounding box center [364, 286] width 351 height 44
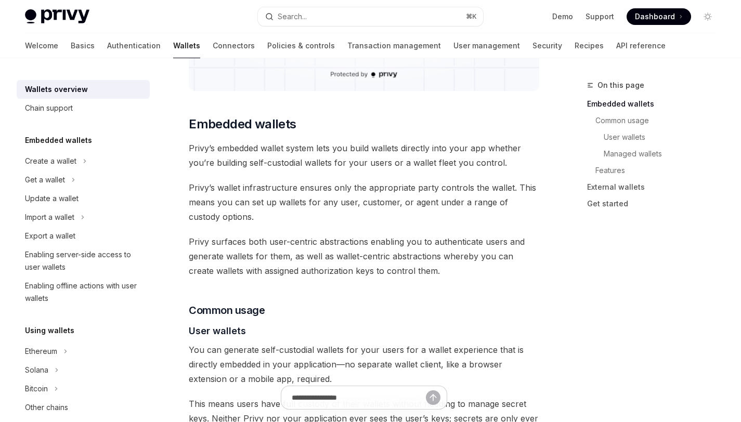
scroll to position [600, 0]
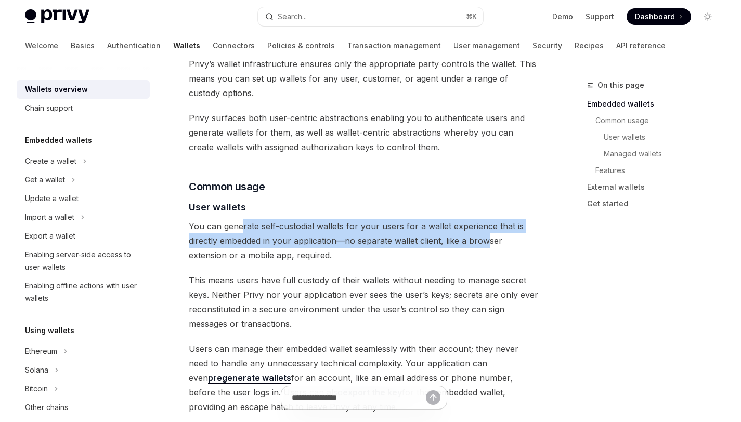
drag, startPoint x: 241, startPoint y: 231, endPoint x: 490, endPoint y: 239, distance: 249.4
click at [490, 239] on span "You can generate self-custodial wallets for your users for a wallet experience …" at bounding box center [364, 241] width 351 height 44
click at [388, 228] on span "You can generate self-custodial wallets for your users for a wallet experience …" at bounding box center [364, 241] width 351 height 44
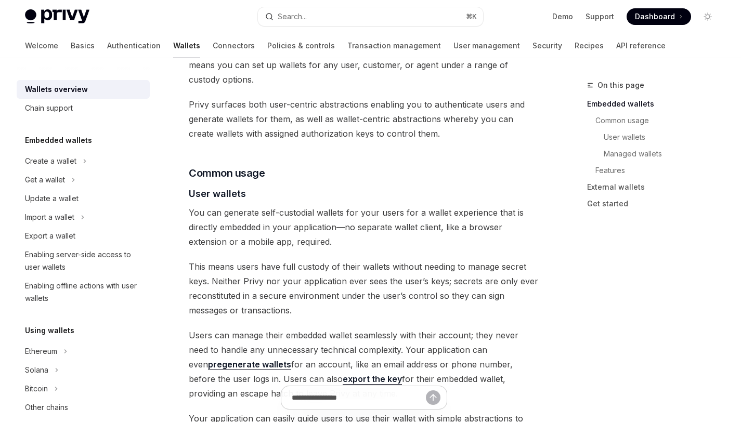
scroll to position [618, 0]
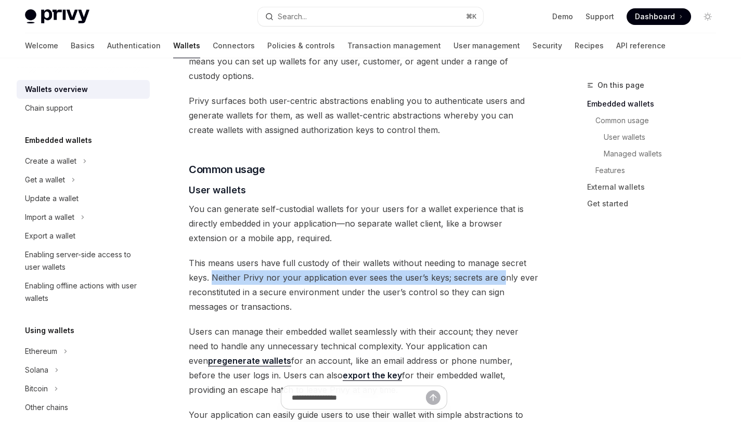
drag, startPoint x: 236, startPoint y: 278, endPoint x: 502, endPoint y: 280, distance: 265.9
click at [502, 280] on span "This means users have full custody of their wallets without needing to manage s…" at bounding box center [364, 285] width 351 height 58
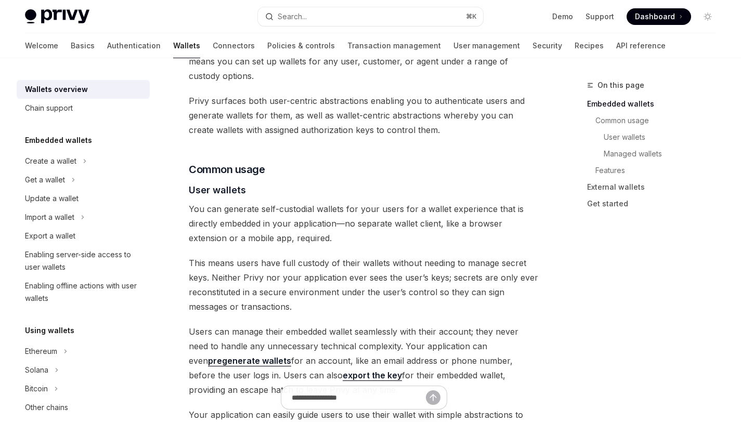
drag, startPoint x: 379, startPoint y: 283, endPoint x: 494, endPoint y: 278, distance: 115.6
click at [494, 278] on span "This means users have full custody of their wallets without needing to manage s…" at bounding box center [364, 285] width 351 height 58
click at [525, 278] on span "This means users have full custody of their wallets without needing to manage s…" at bounding box center [364, 285] width 351 height 58
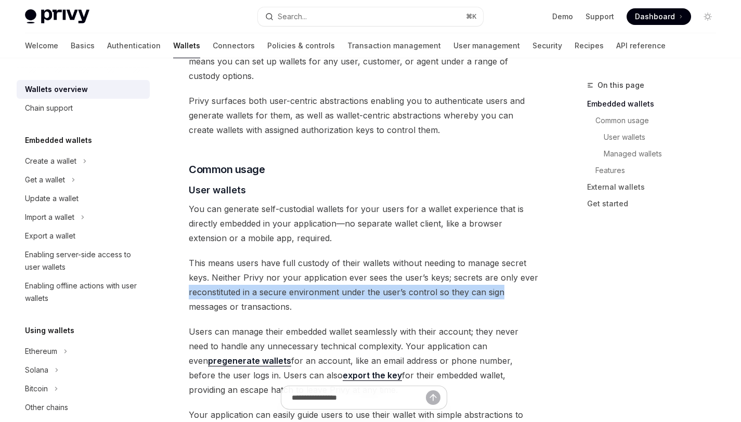
drag, startPoint x: 181, startPoint y: 293, endPoint x: 527, endPoint y: 289, distance: 346.5
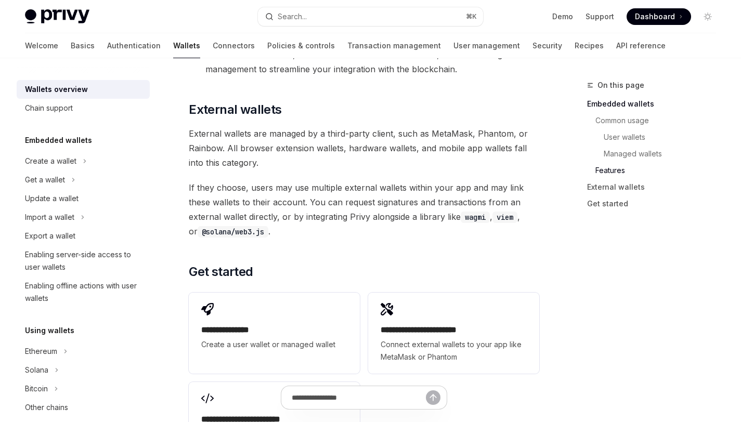
scroll to position [1611, 0]
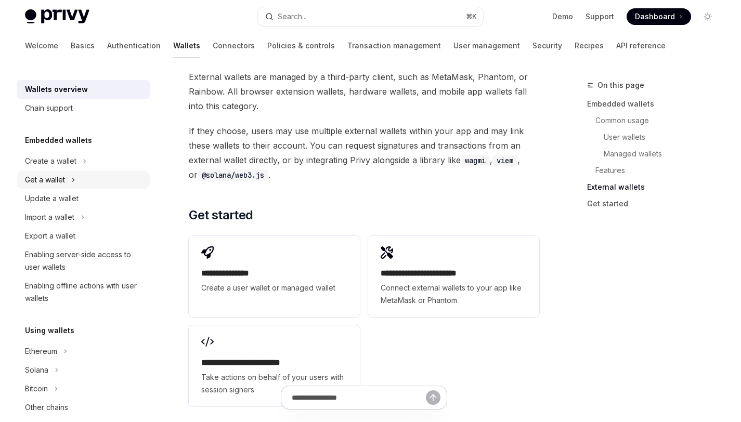
click at [87, 184] on button "Get a wallet" at bounding box center [83, 180] width 133 height 19
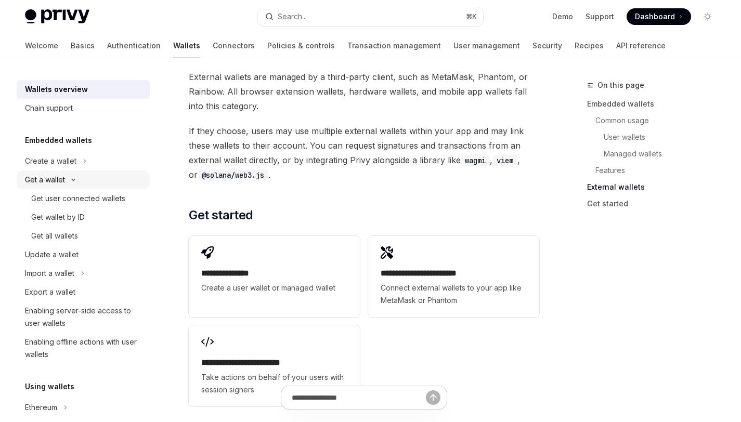
type textarea "*"
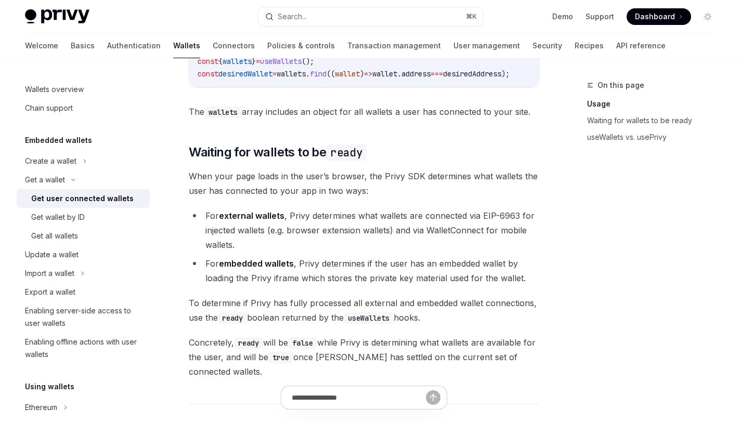
scroll to position [576, 0]
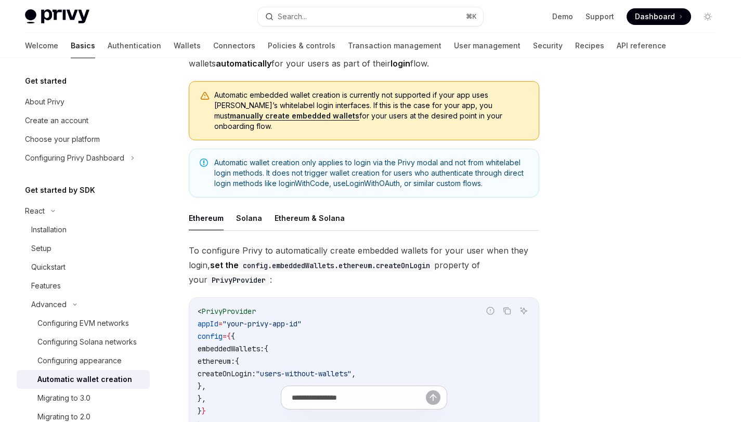
scroll to position [115, 0]
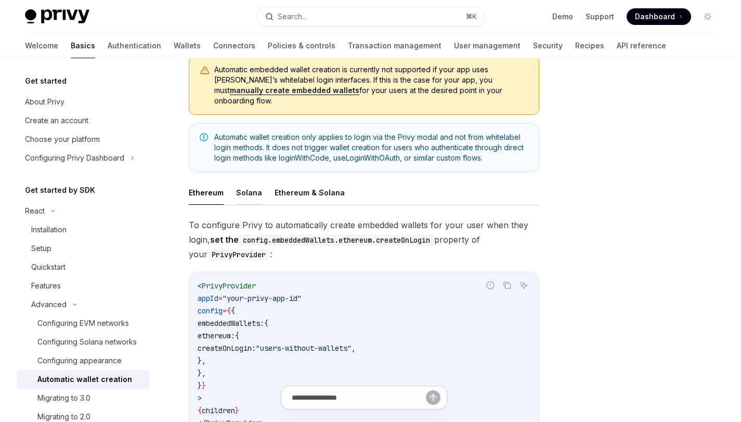
click at [249, 190] on button "Solana" at bounding box center [249, 193] width 26 height 24
type textarea "*"
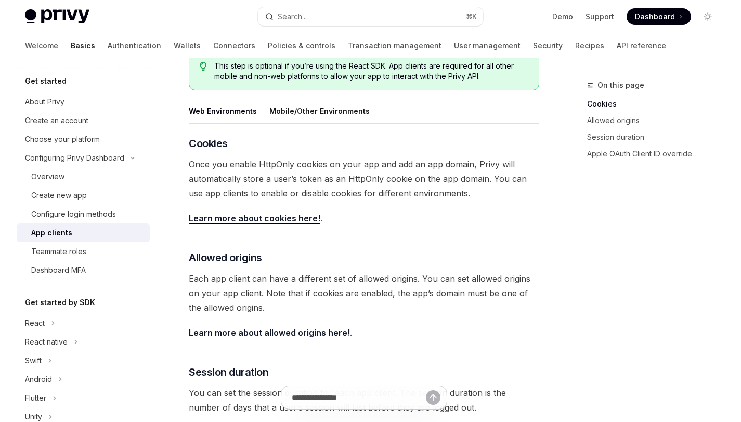
scroll to position [183, 0]
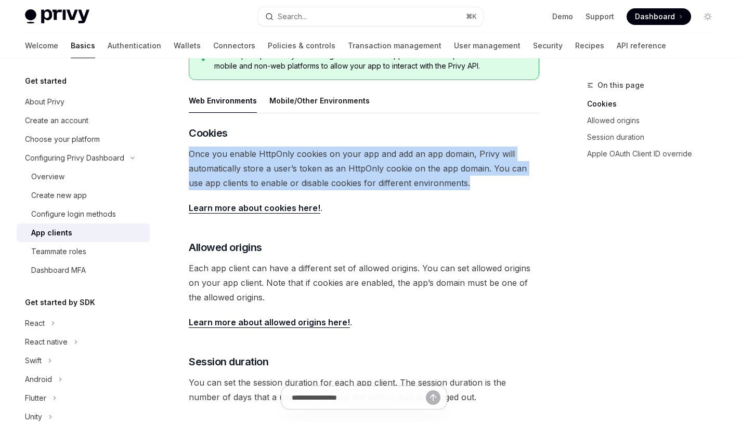
drag, startPoint x: 193, startPoint y: 156, endPoint x: 463, endPoint y: 183, distance: 270.9
click at [463, 183] on div "Configuring Privy Dashboard App clients OpenAI Open in ChatGPT OpenAI Open in C…" at bounding box center [267, 294] width 550 height 796
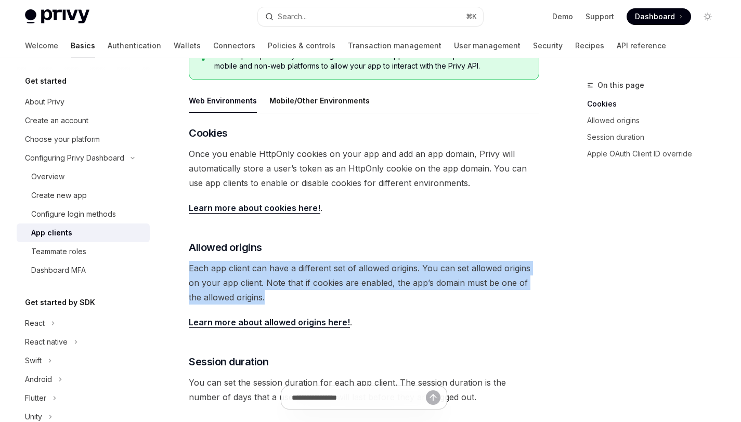
drag, startPoint x: 186, startPoint y: 268, endPoint x: 278, endPoint y: 302, distance: 97.8
click at [278, 302] on div "Configuring Privy Dashboard App clients OpenAI Open in ChatGPT OpenAI Open in C…" at bounding box center [267, 294] width 550 height 796
click at [315, 295] on span "Each app client can have a different set of allowed origins. You can set allowe…" at bounding box center [364, 283] width 351 height 44
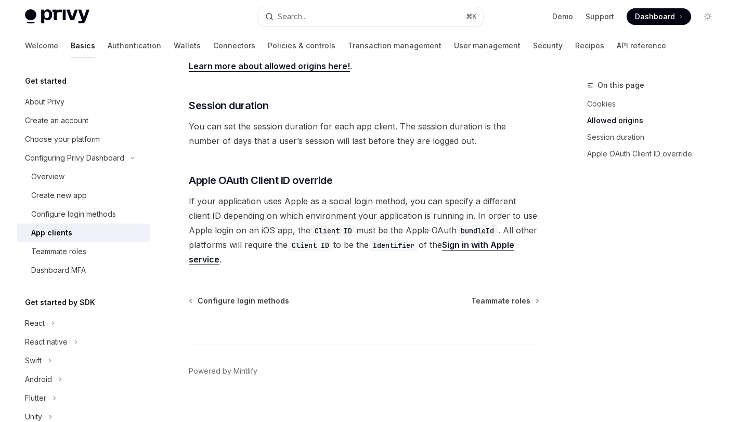
scroll to position [452, 0]
